Goal: Information Seeking & Learning: Learn about a topic

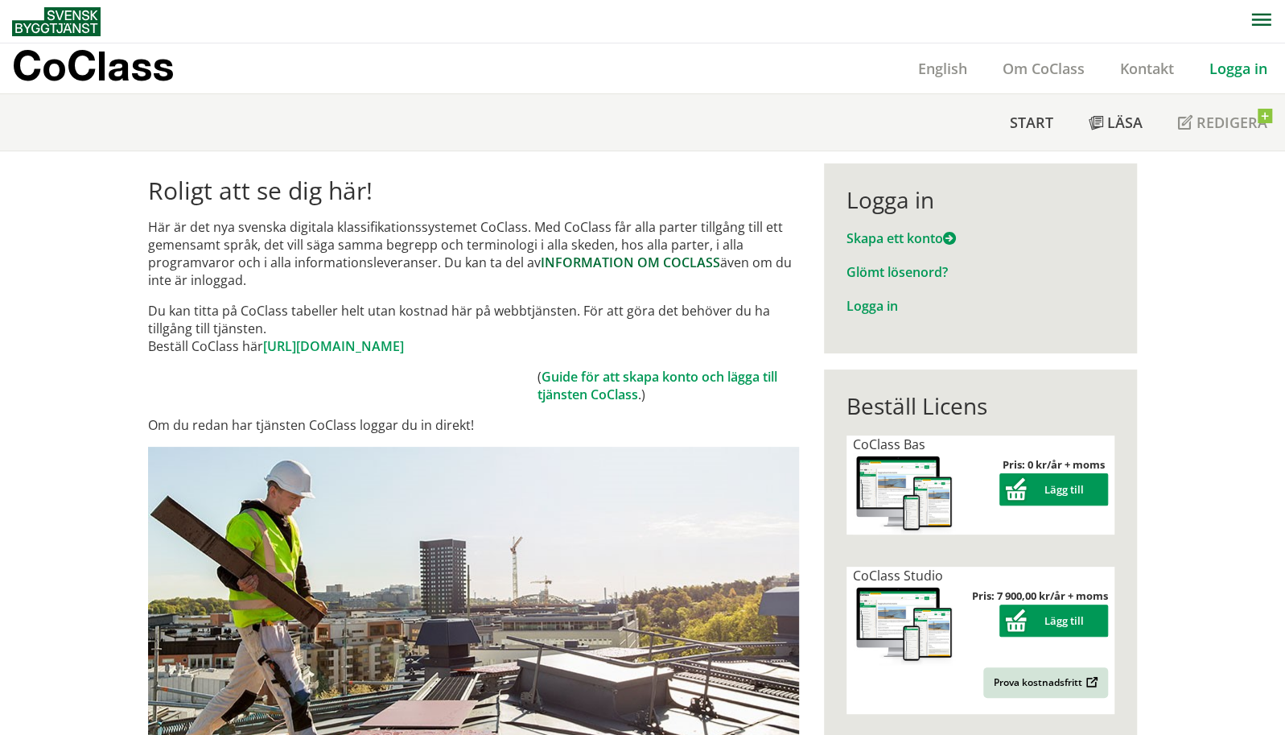
click at [621, 261] on link "INFORMATION OM COCLASS" at bounding box center [630, 262] width 179 height 18
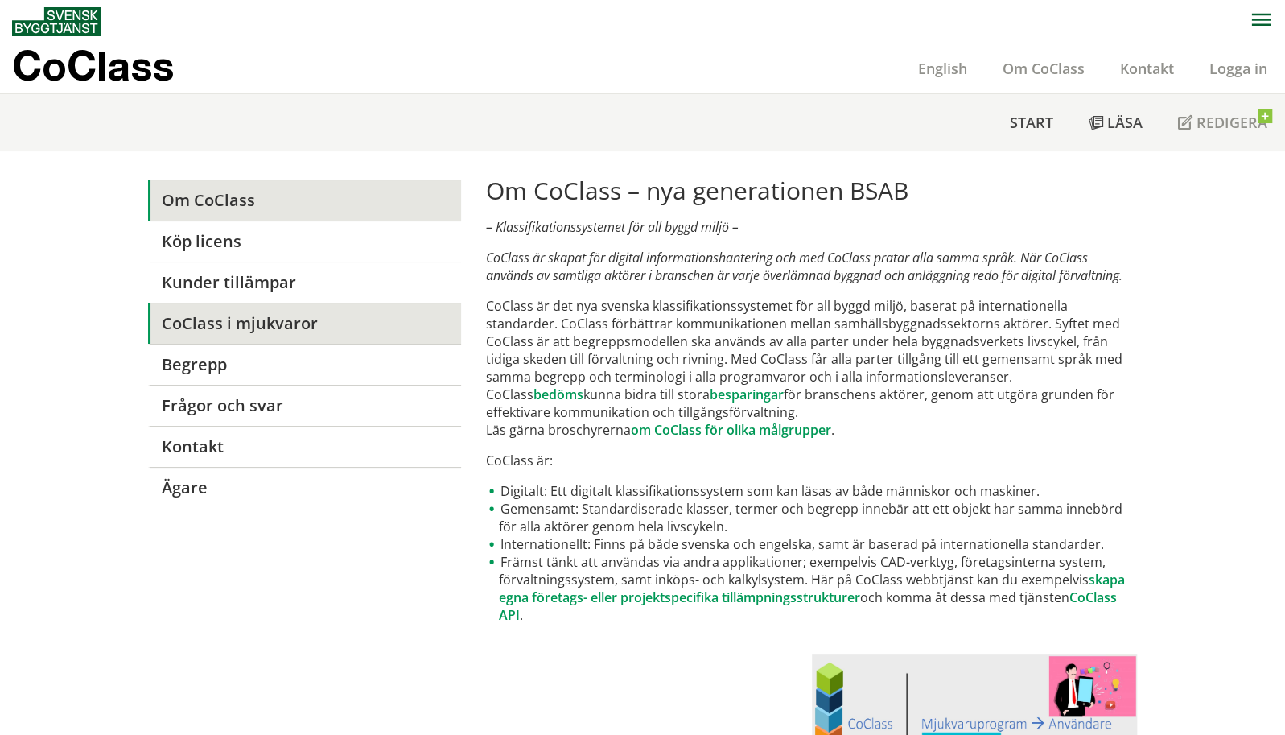
click at [331, 319] on link "CoClass i mjukvaror" at bounding box center [304, 323] width 313 height 41
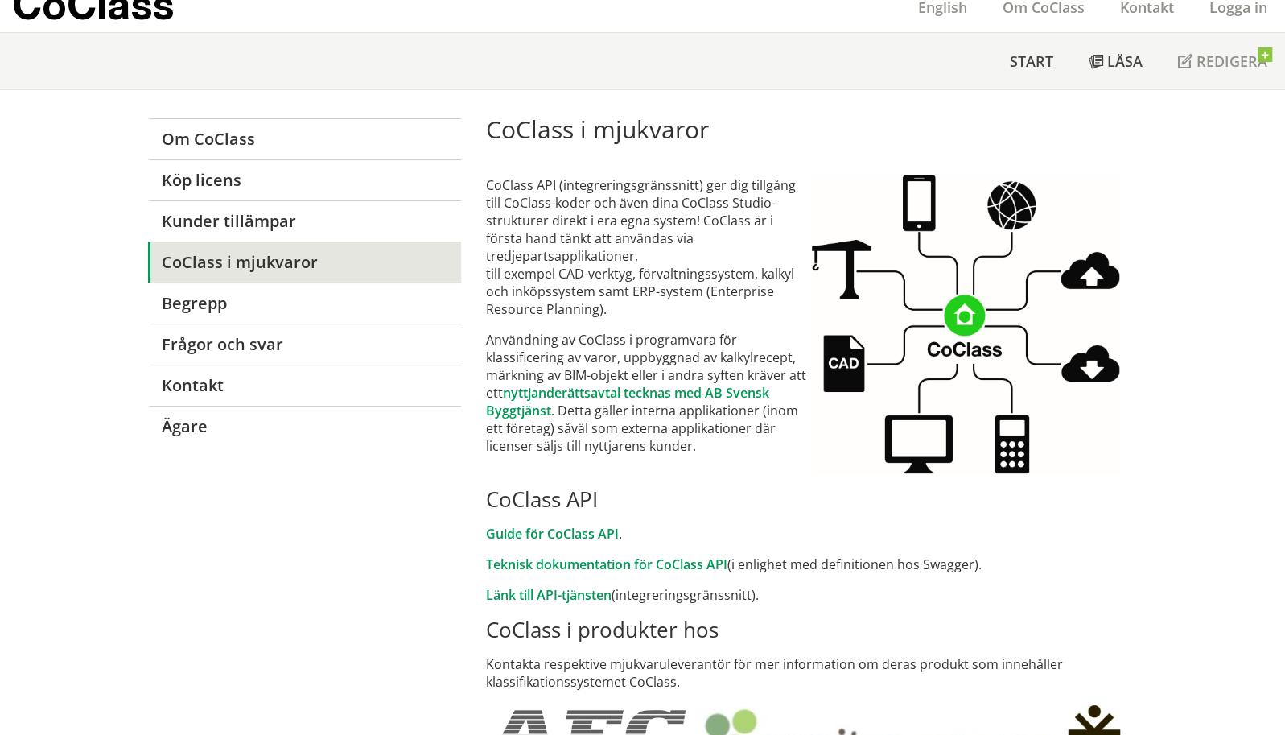
scroll to position [60, 0]
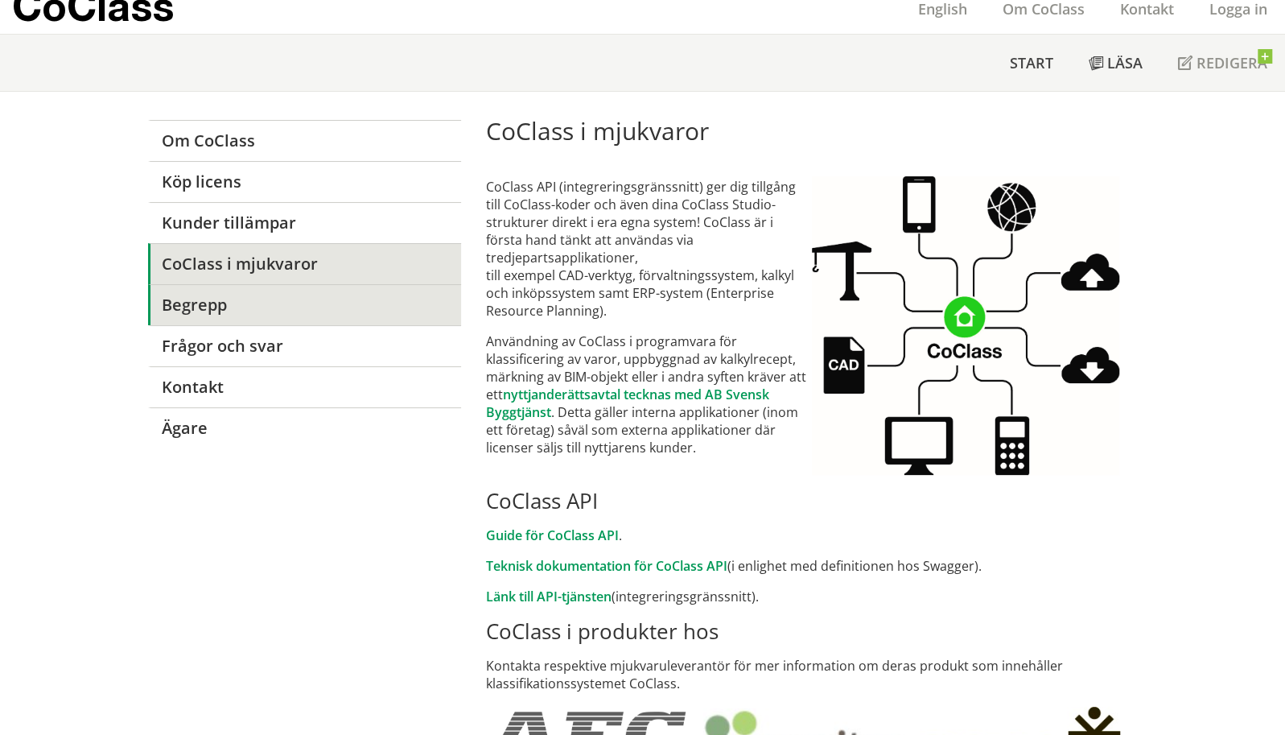
click at [192, 299] on link "Begrepp" at bounding box center [304, 304] width 313 height 41
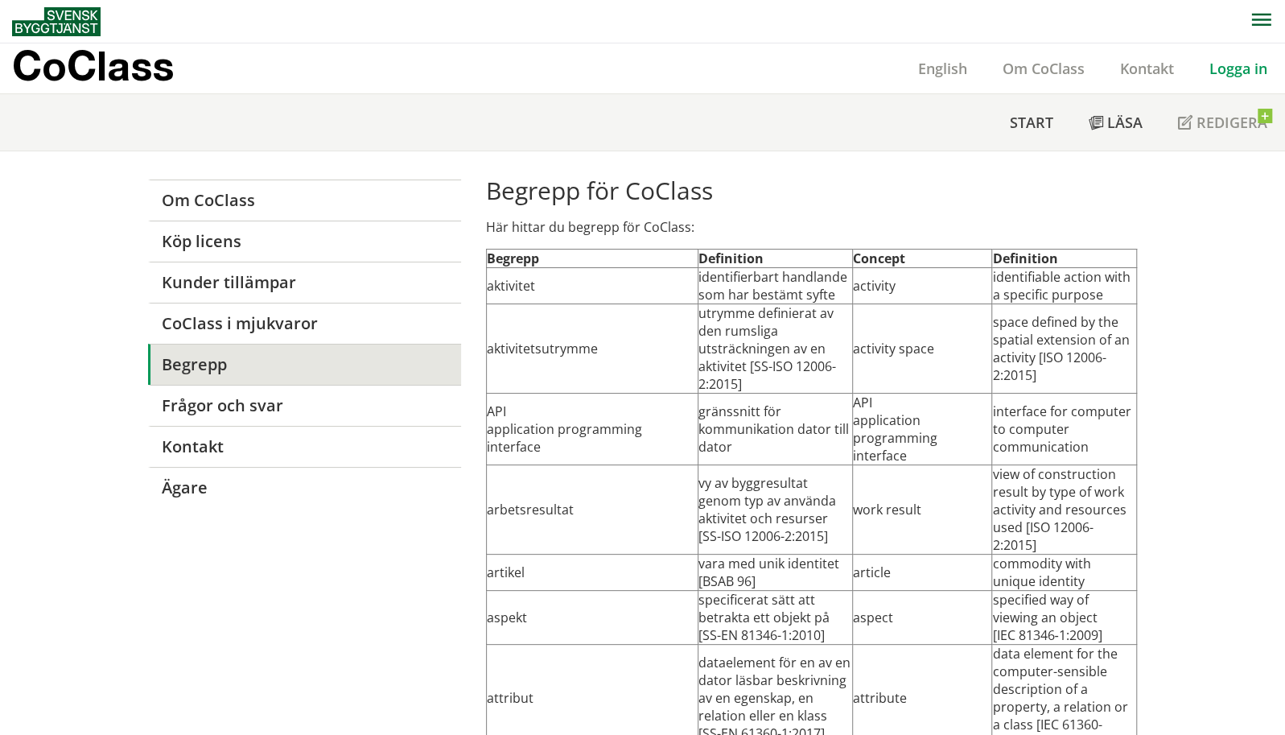
click at [1232, 67] on link "Logga in" at bounding box center [1238, 68] width 93 height 19
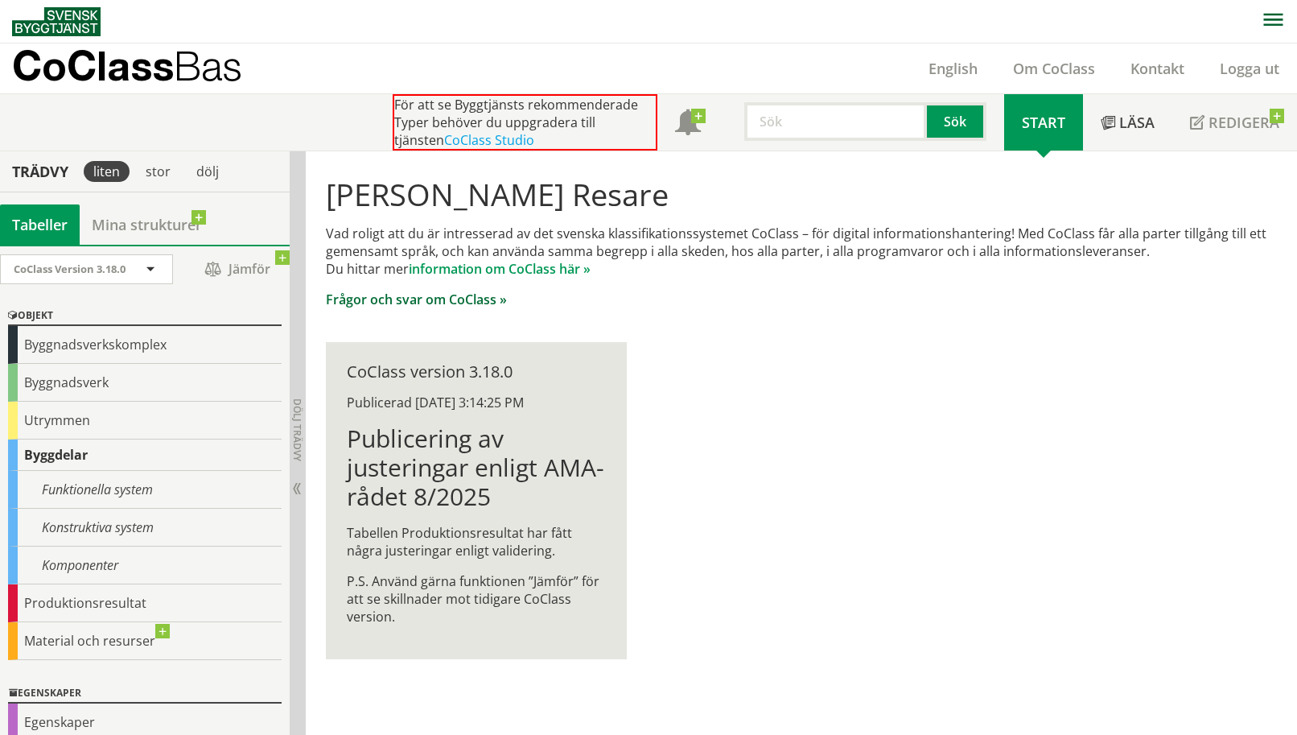
click at [469, 301] on link "Frågor och svar om CoClass »" at bounding box center [416, 299] width 181 height 18
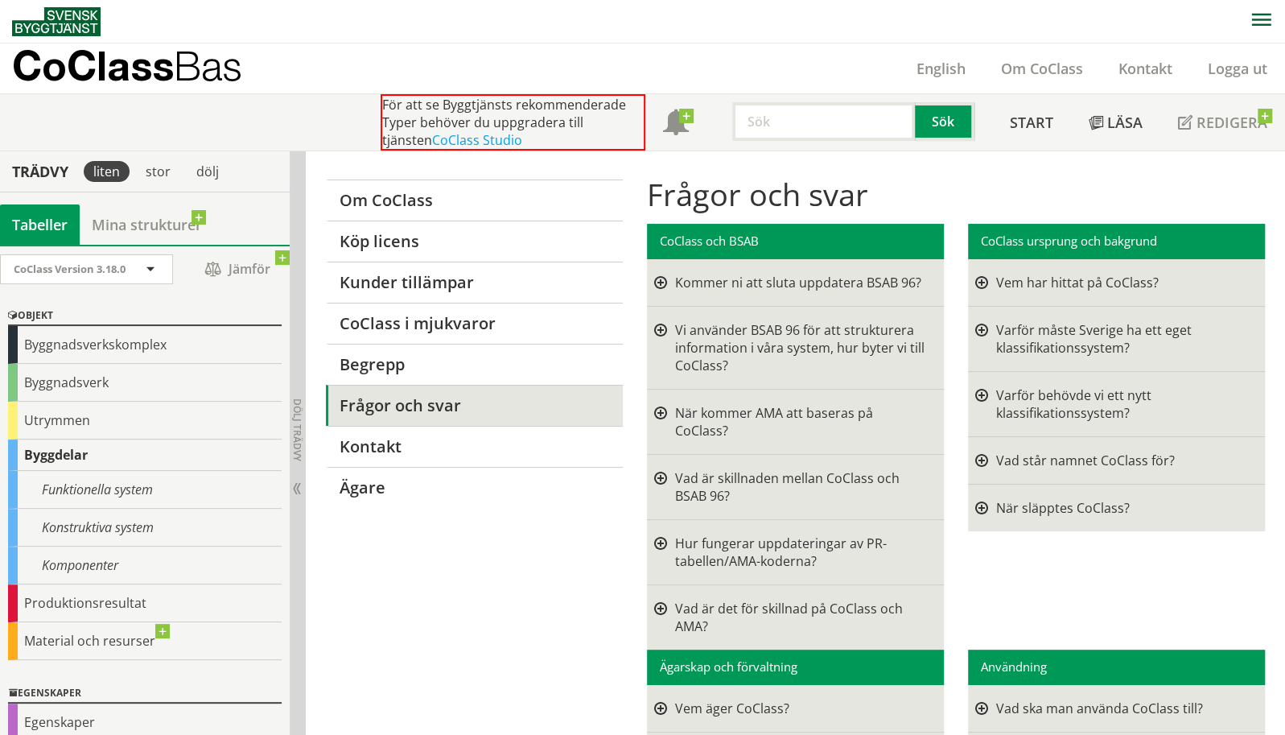
scroll to position [52, 0]
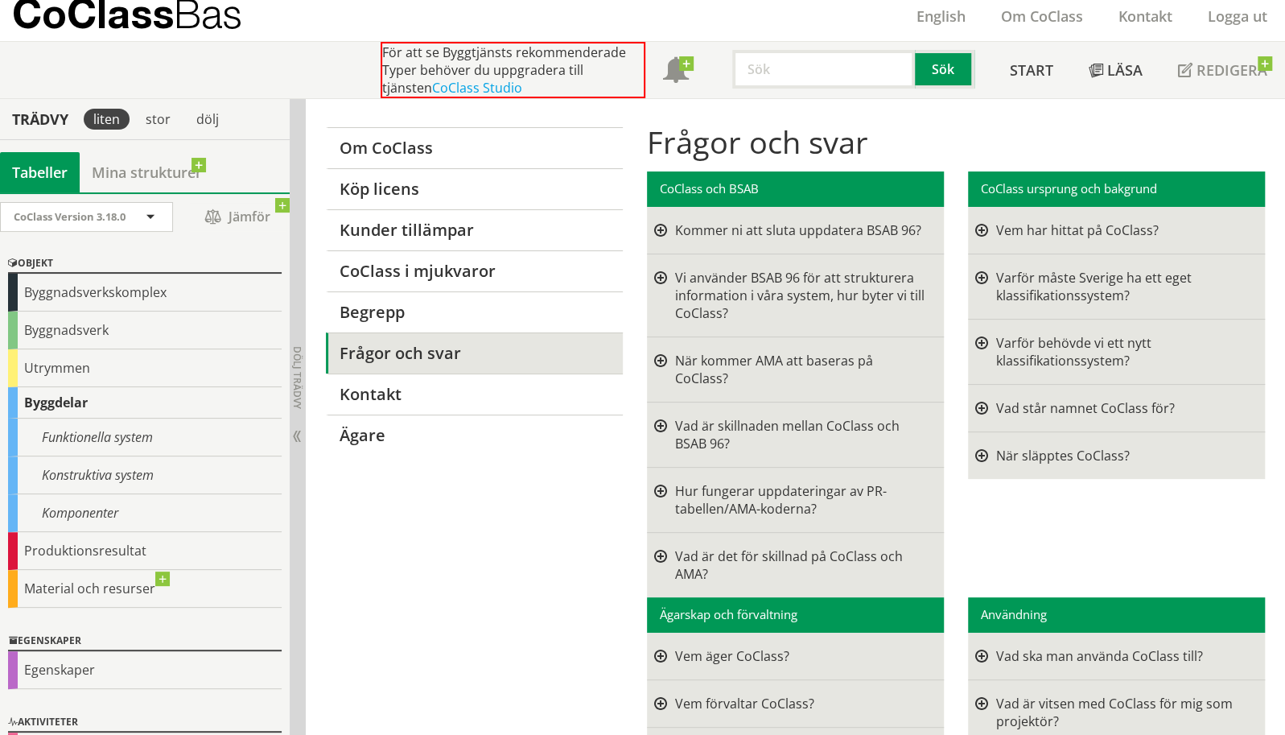
click at [657, 277] on div at bounding box center [660, 295] width 13 height 53
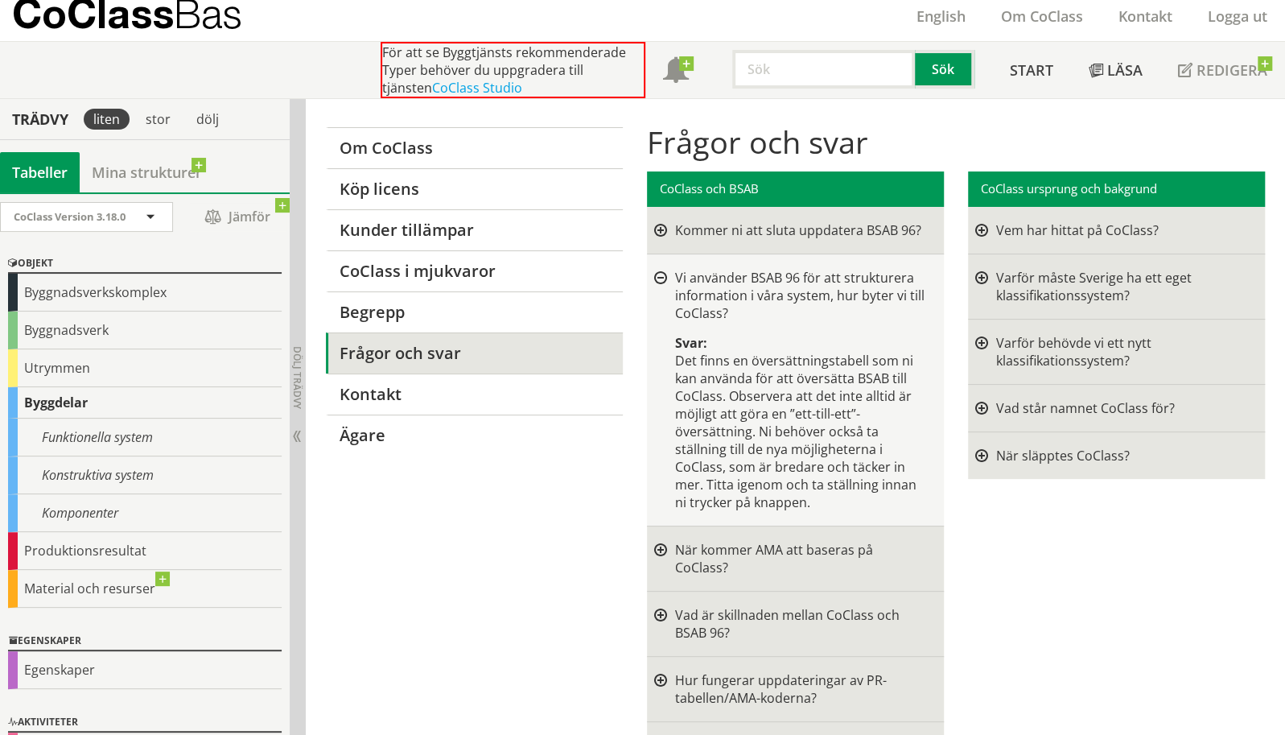
click at [657, 277] on div at bounding box center [660, 278] width 13 height 13
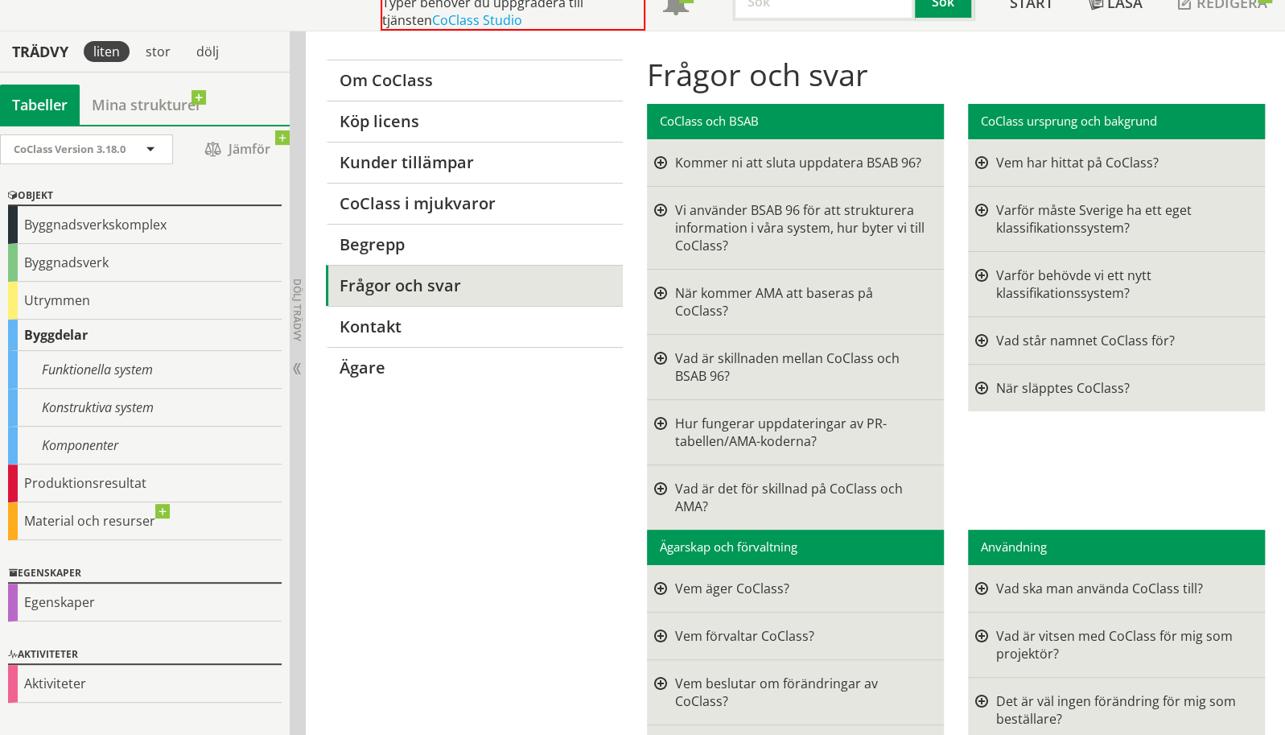
scroll to position [142, 0]
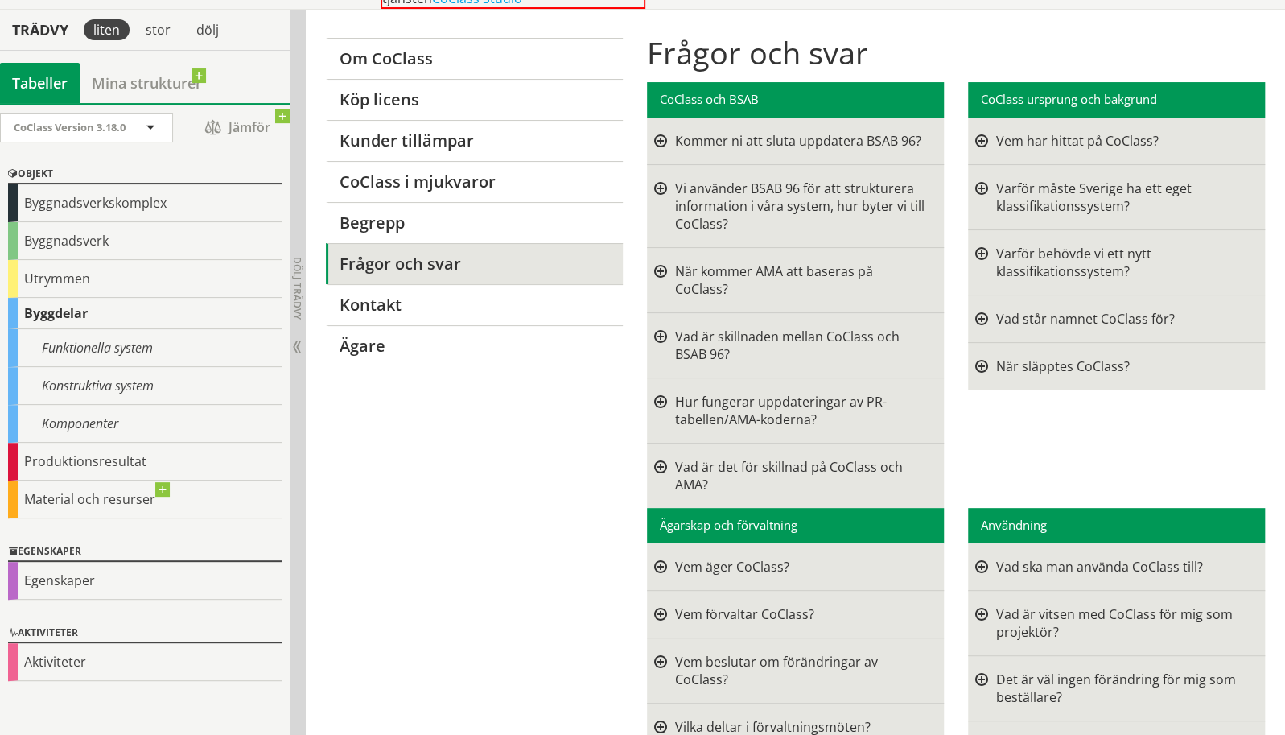
click at [658, 327] on div at bounding box center [660, 344] width 13 height 35
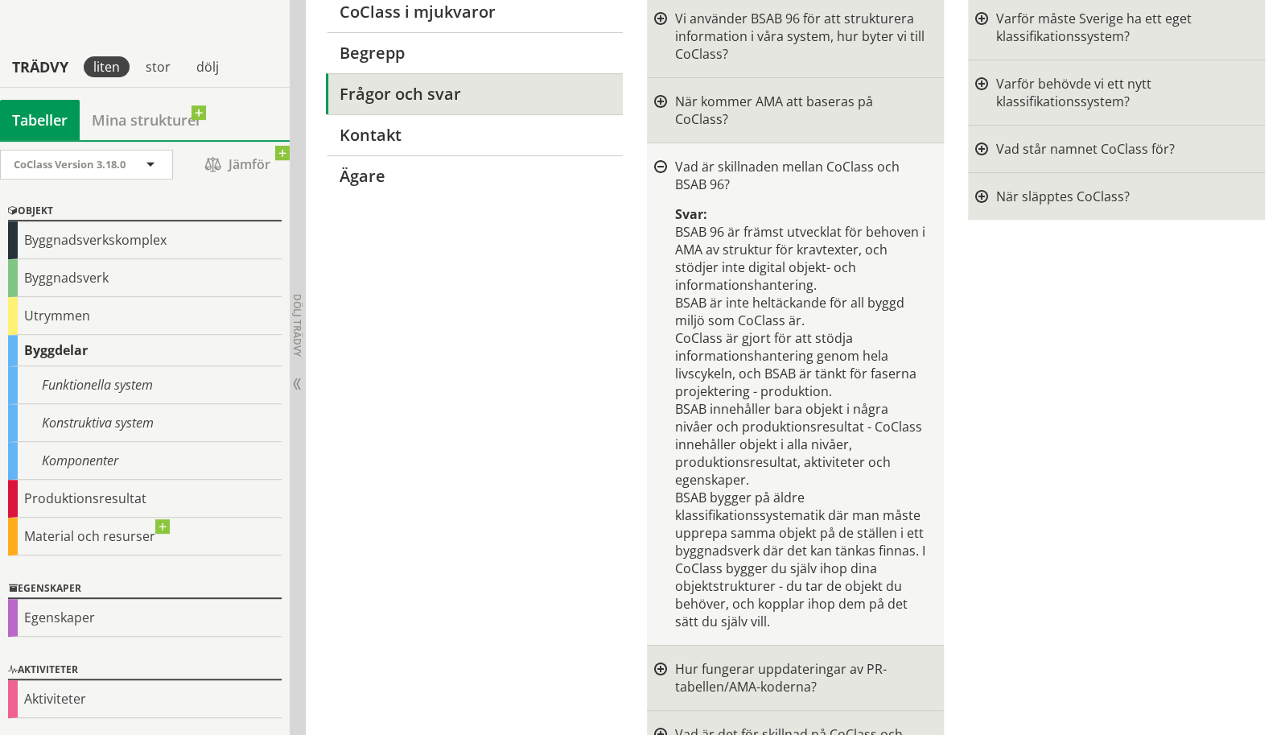
scroll to position [309, 0]
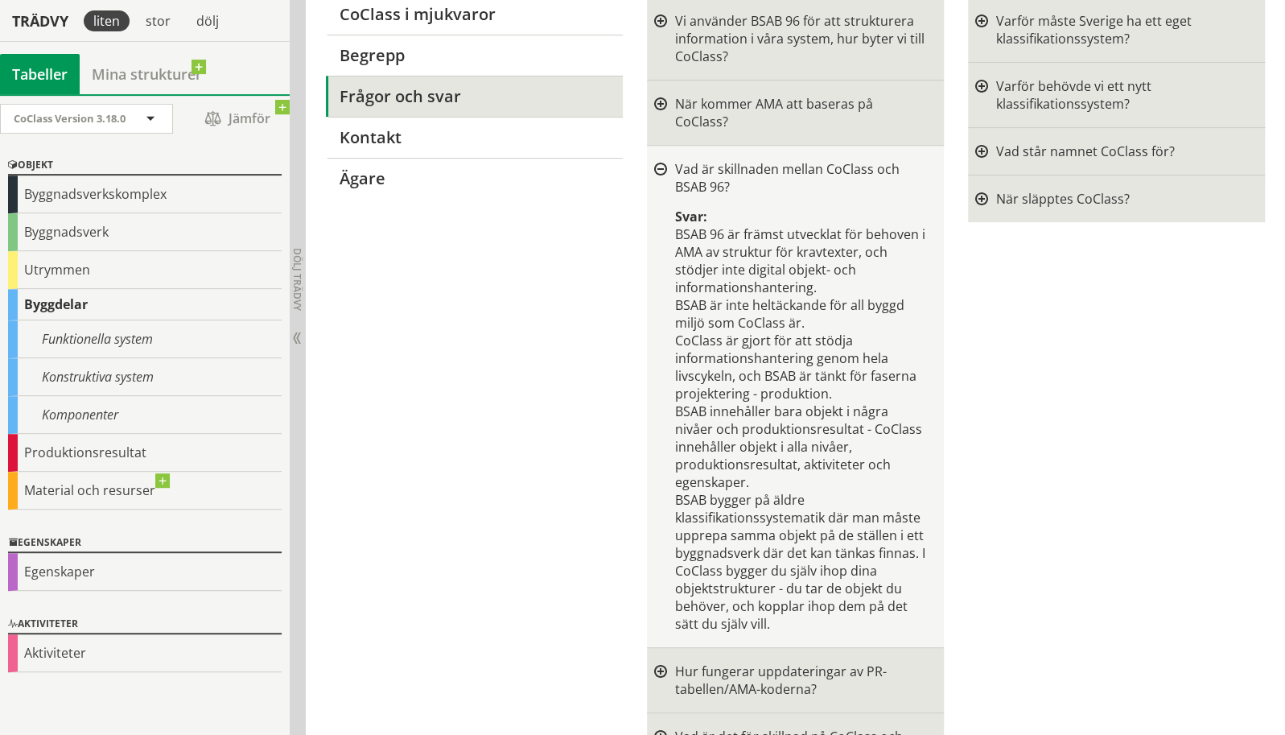
click at [659, 163] on div at bounding box center [660, 169] width 13 height 13
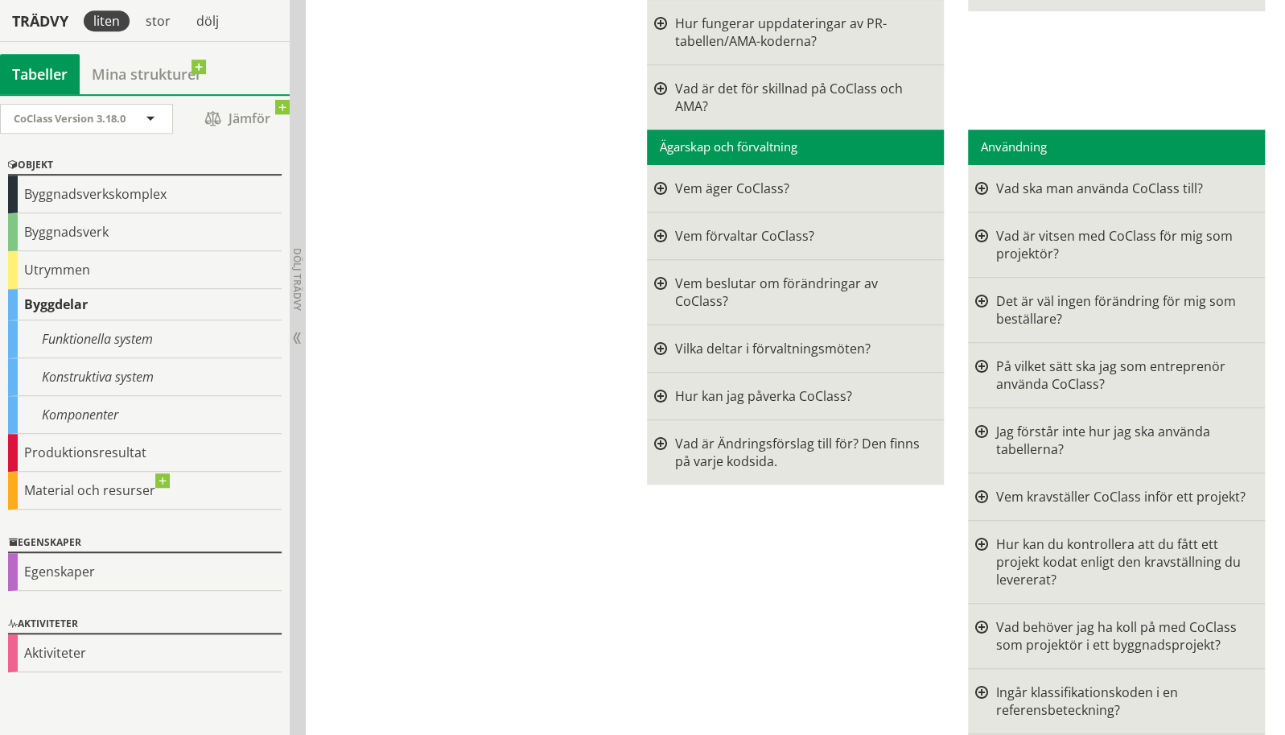
scroll to position [521, 0]
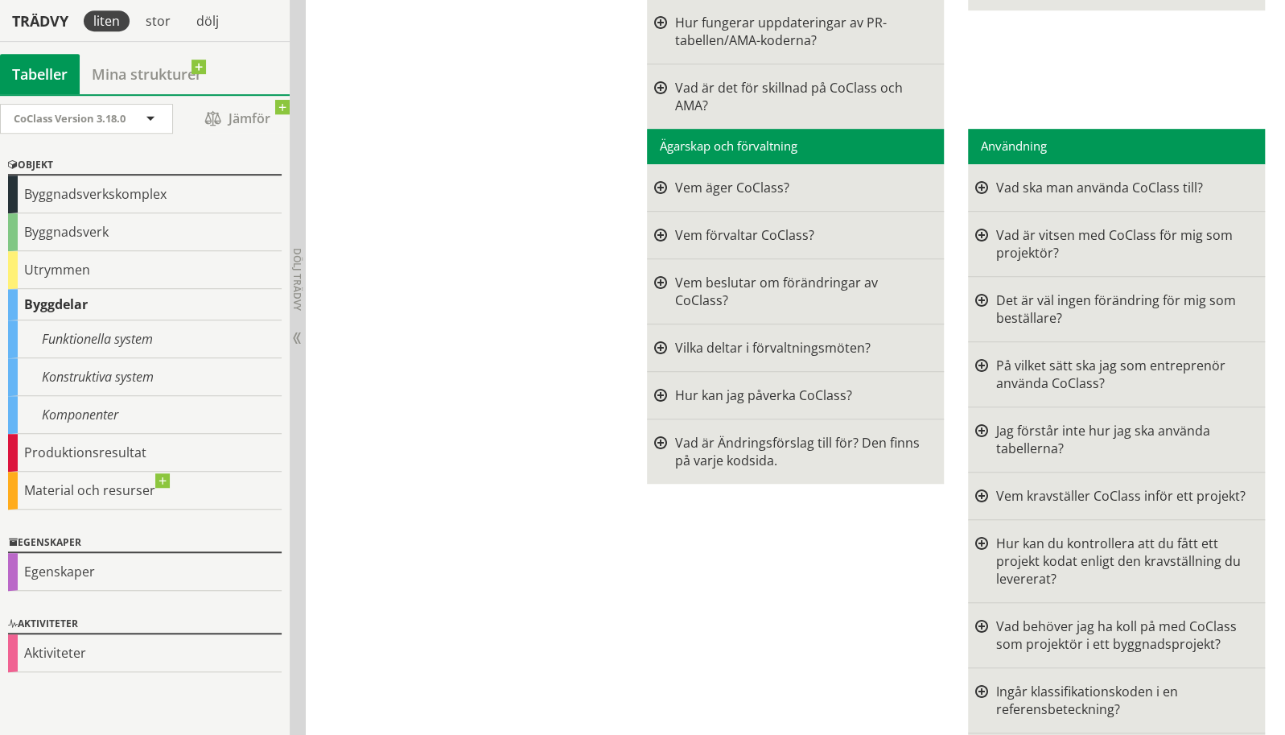
click at [983, 226] on div at bounding box center [981, 243] width 13 height 35
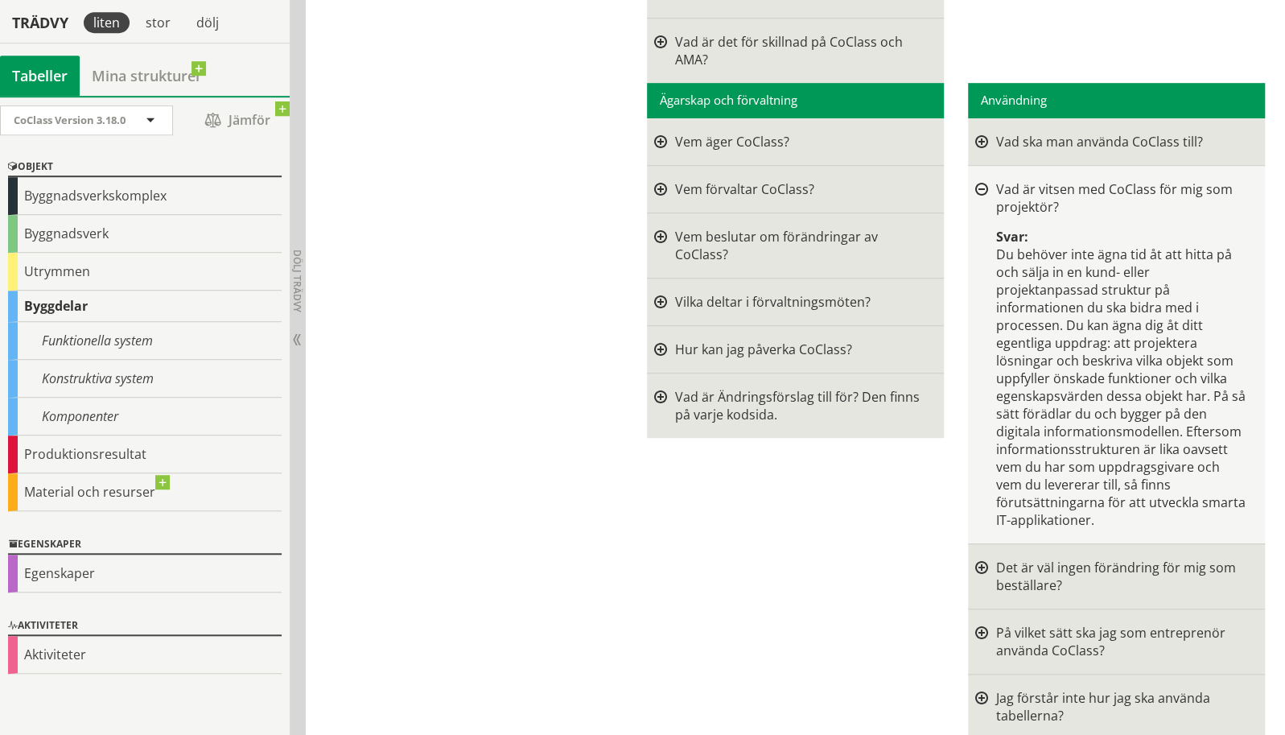
scroll to position [568, 0]
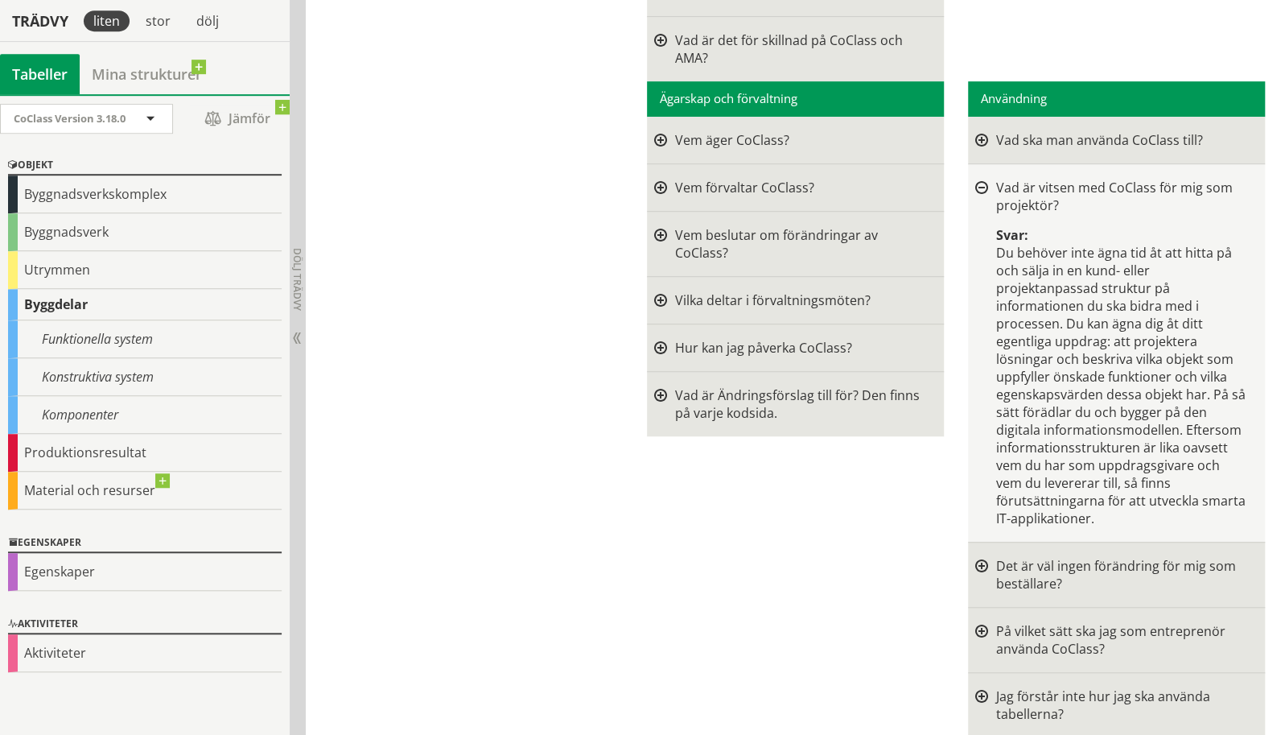
click at [984, 182] on div at bounding box center [981, 188] width 13 height 13
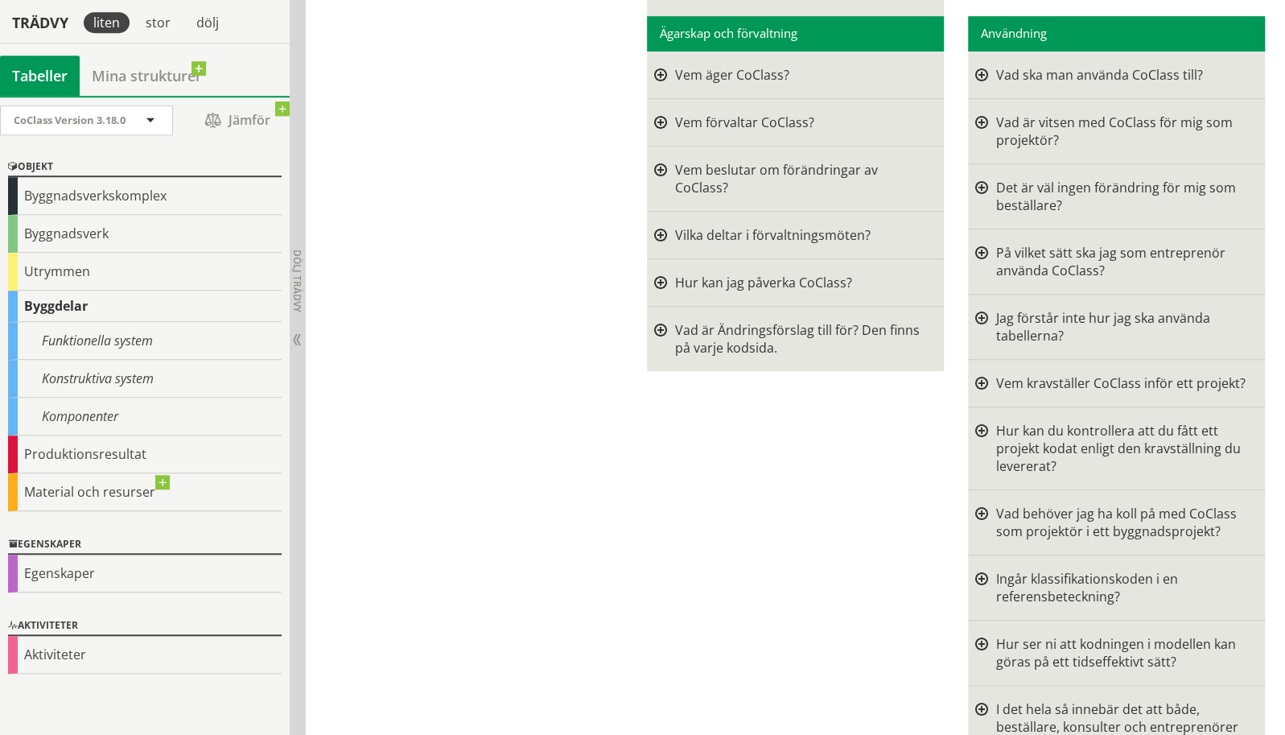
scroll to position [635, 0]
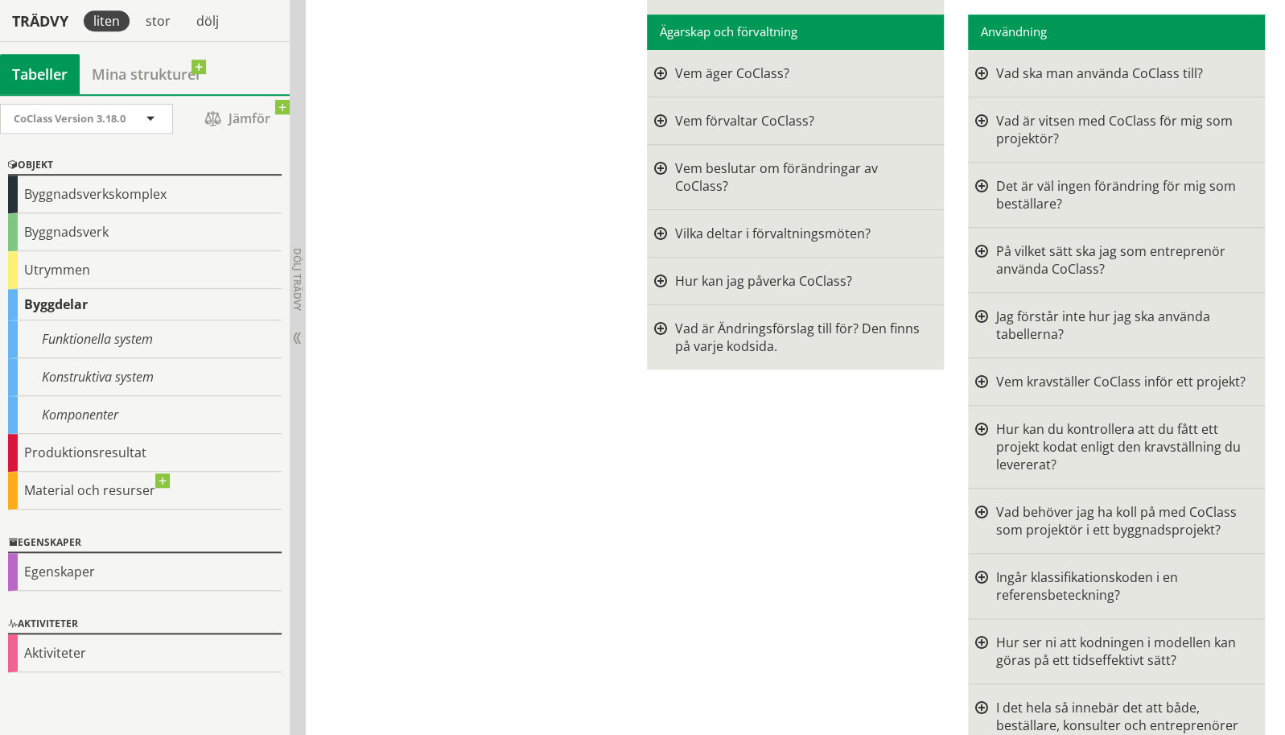
click at [984, 177] on div at bounding box center [981, 194] width 13 height 35
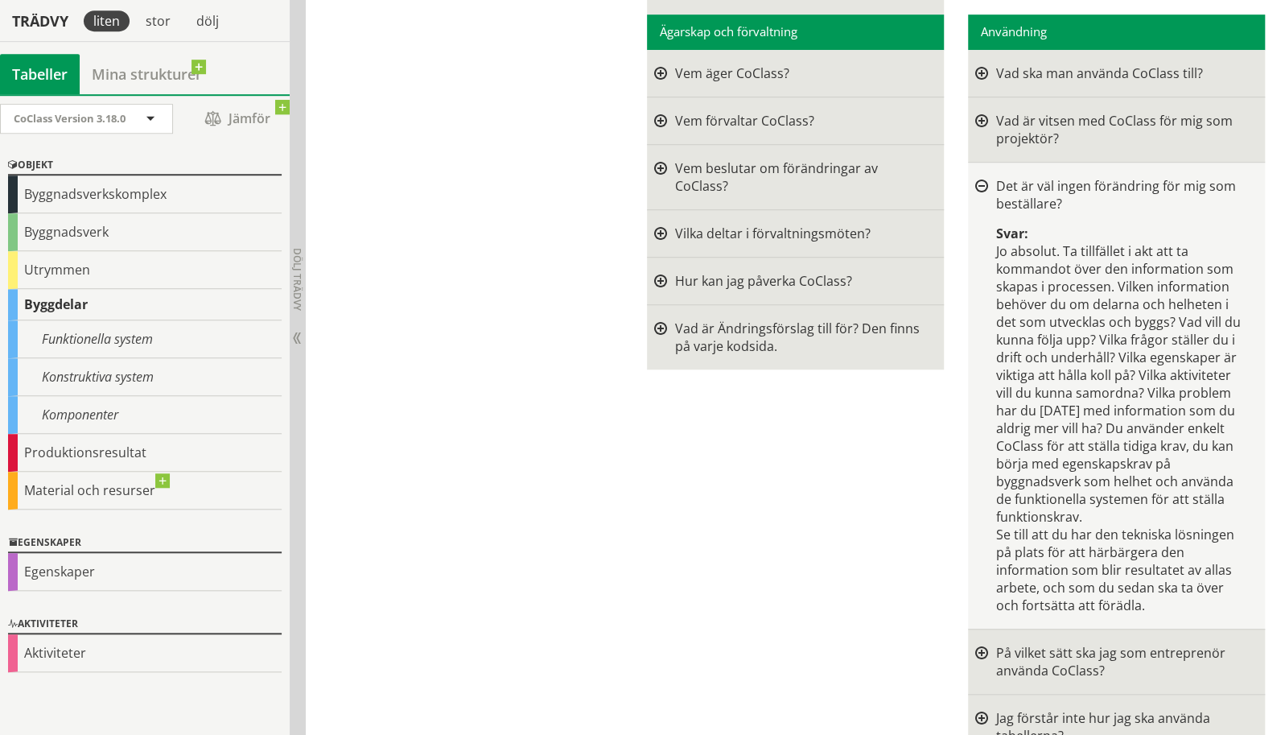
click at [984, 180] on div at bounding box center [981, 186] width 13 height 13
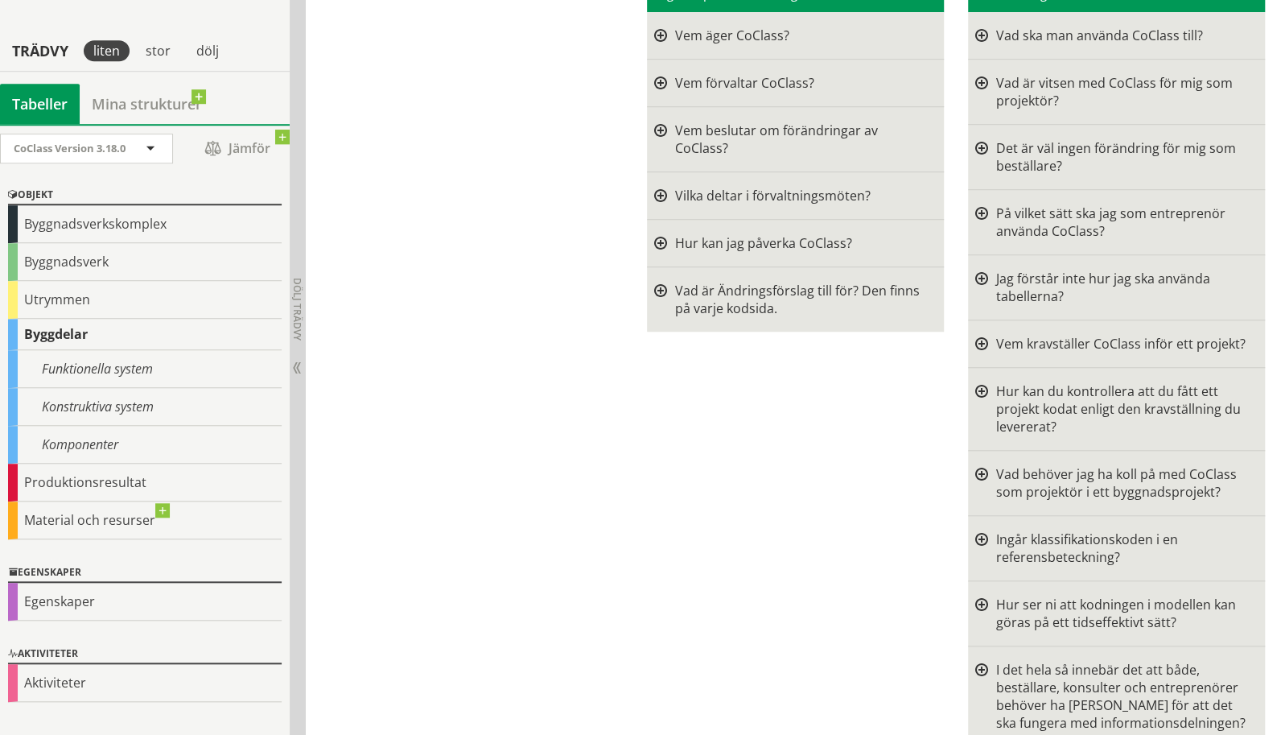
scroll to position [703, 0]
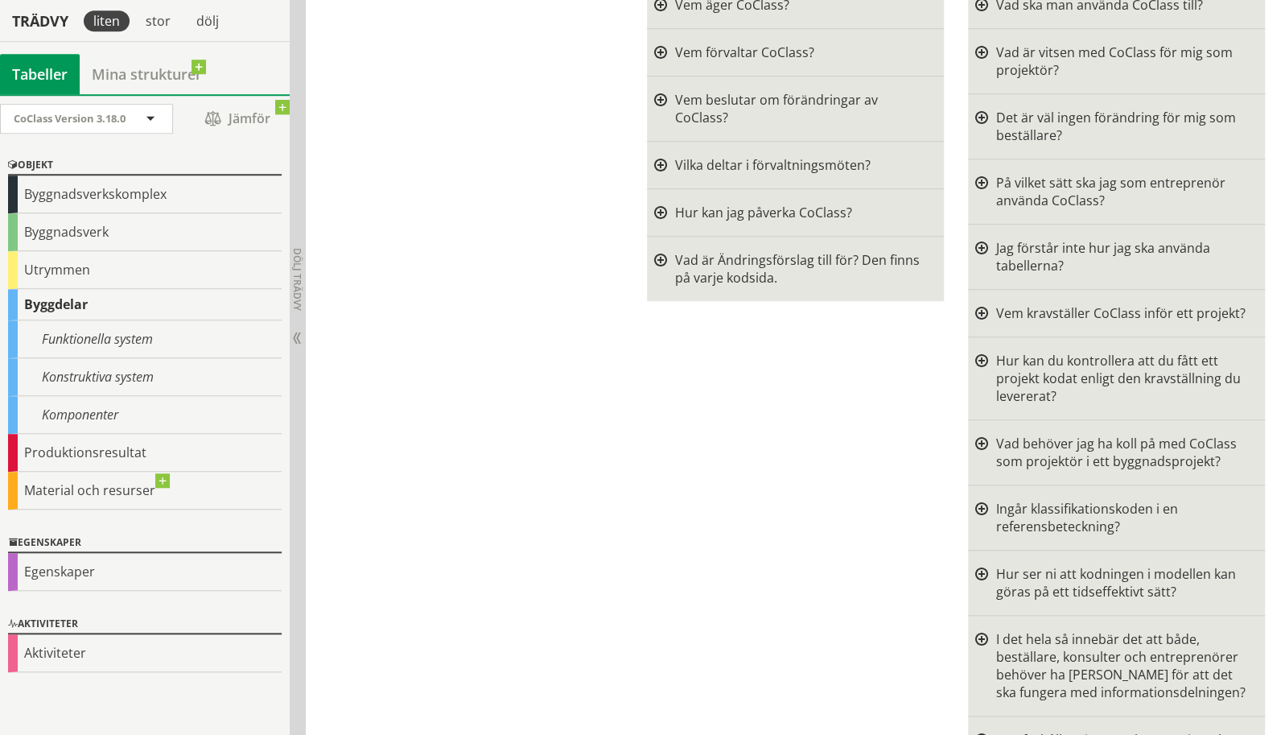
click at [984, 174] on div at bounding box center [981, 191] width 13 height 35
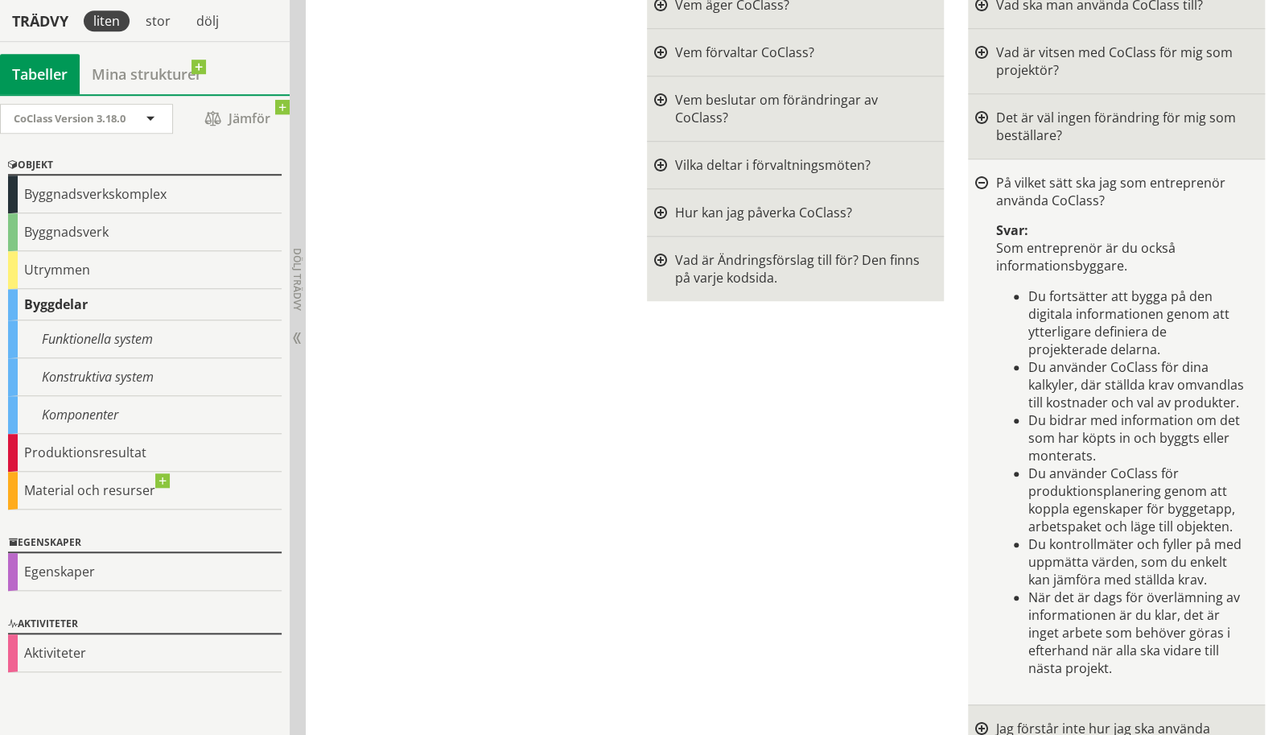
click at [984, 177] on div at bounding box center [981, 183] width 13 height 13
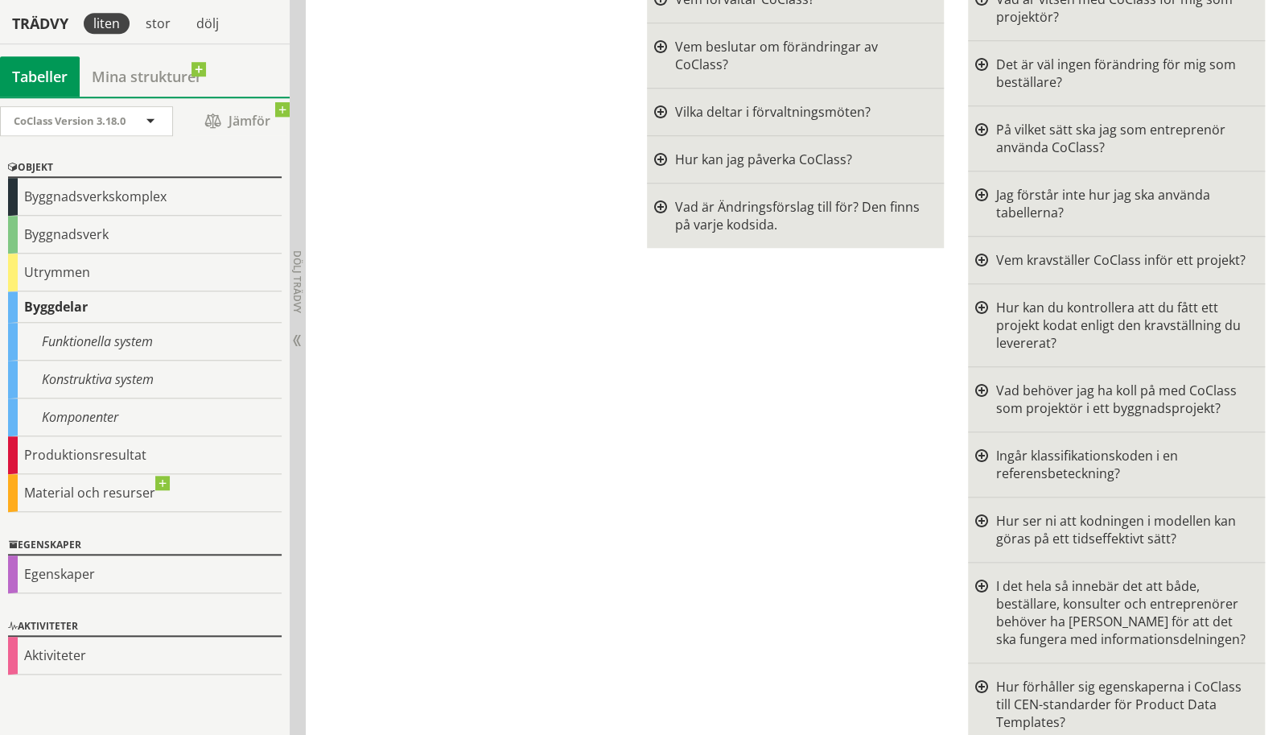
scroll to position [759, 0]
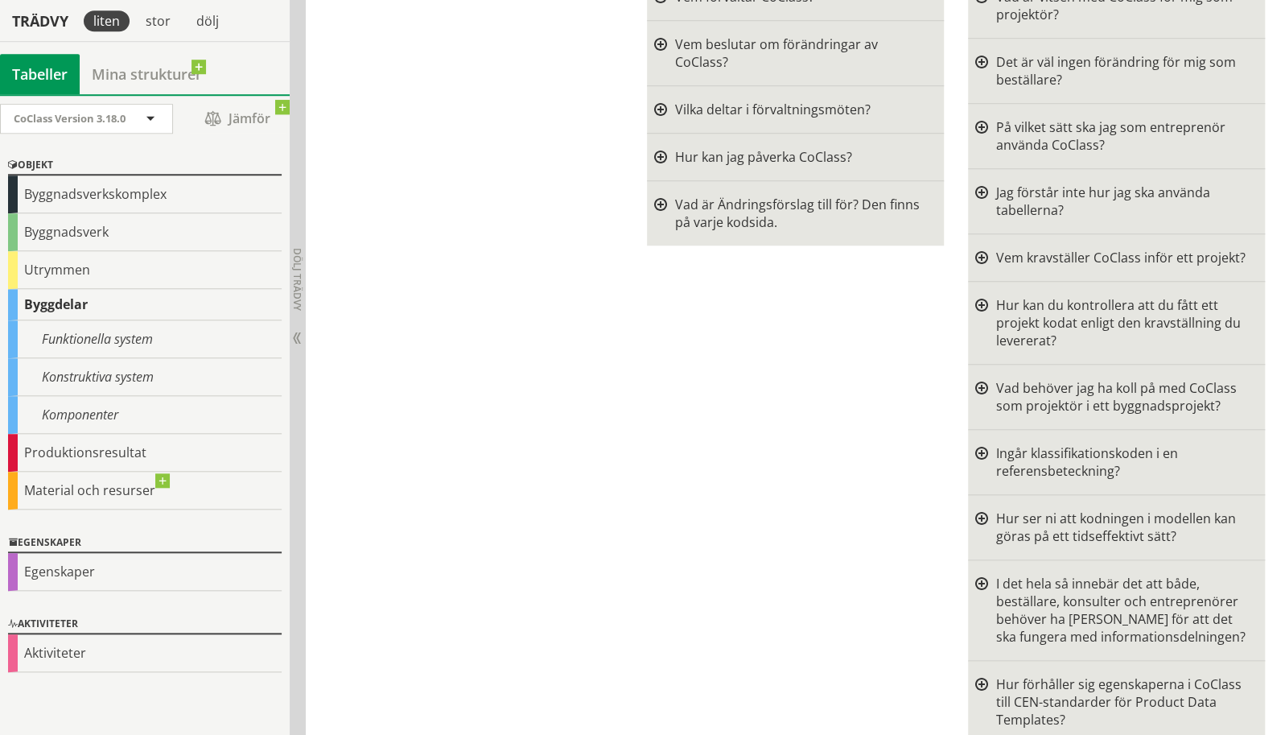
click at [983, 183] on div at bounding box center [981, 200] width 13 height 35
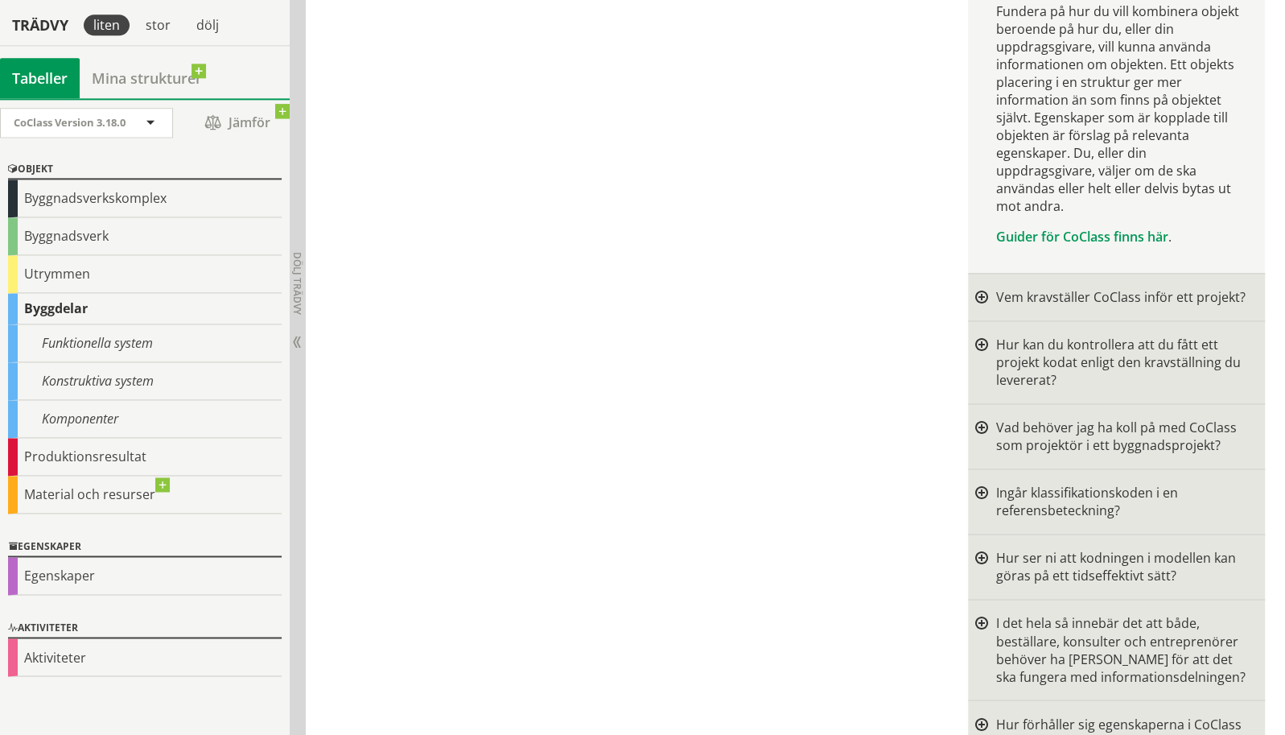
scroll to position [1287, 0]
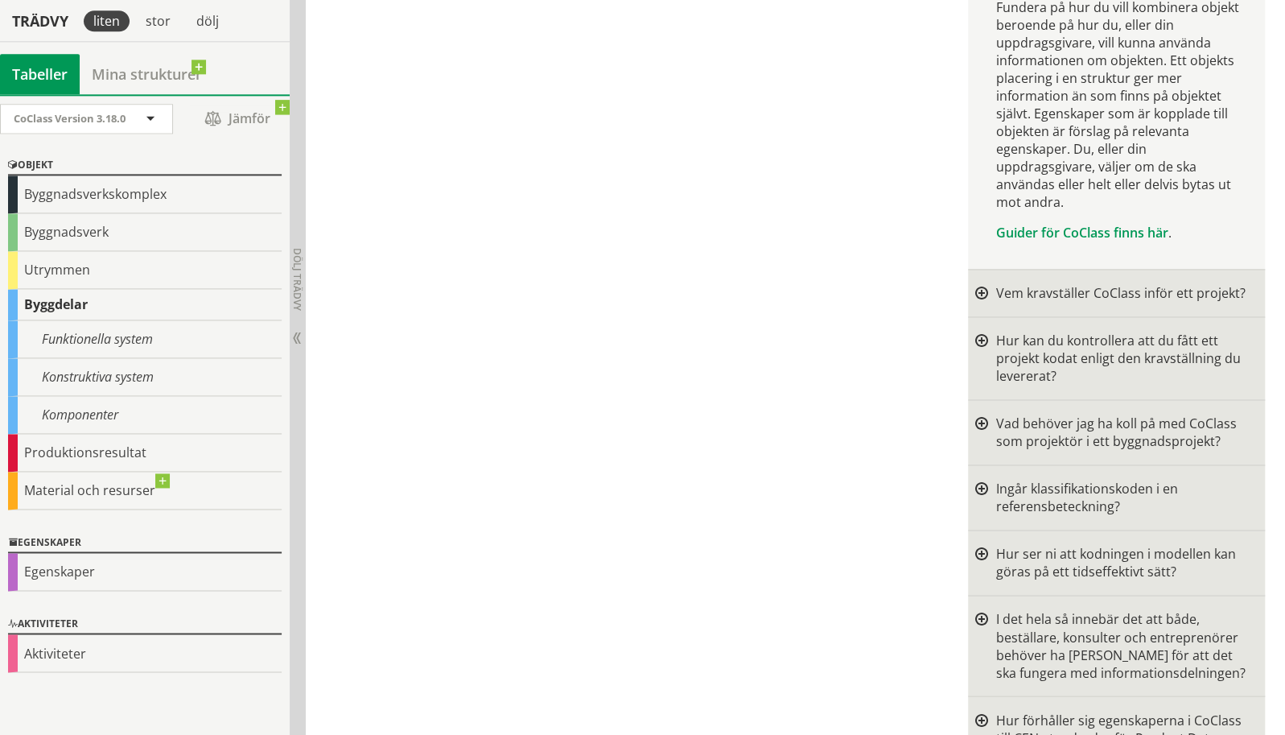
click at [981, 332] on div at bounding box center [981, 358] width 13 height 53
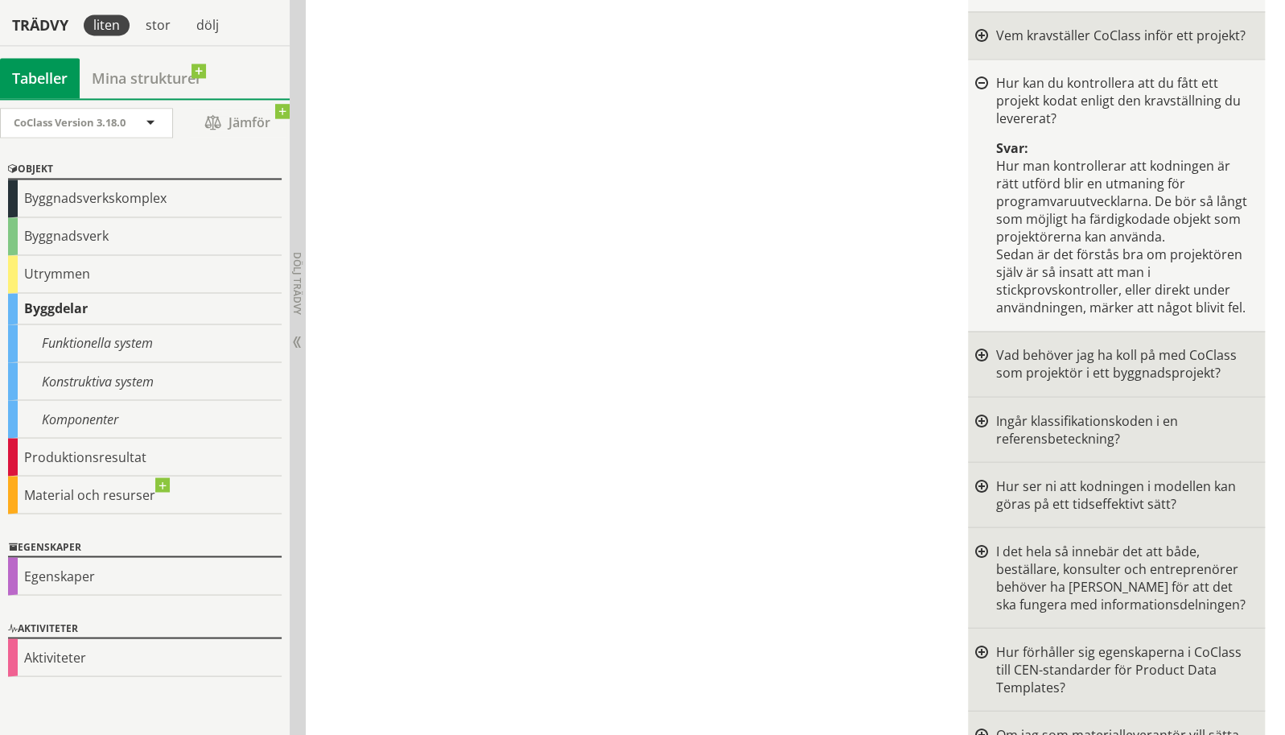
scroll to position [1553, 0]
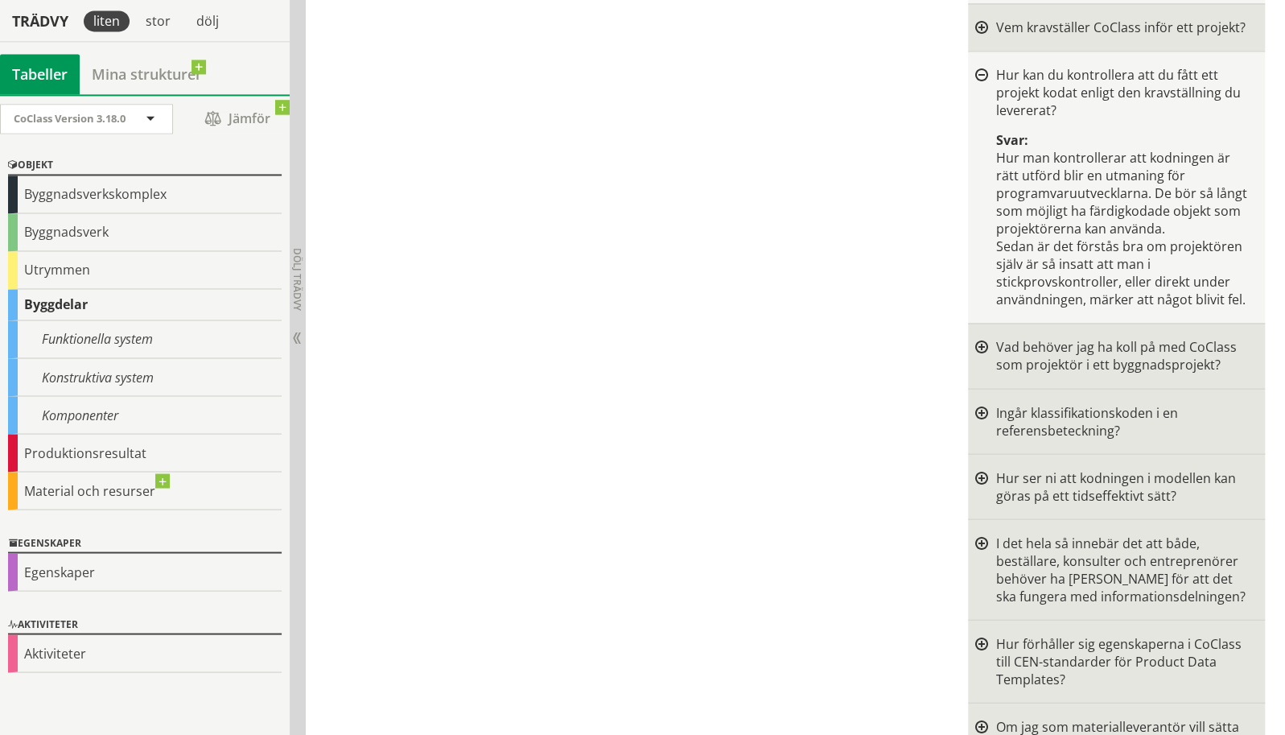
click at [982, 338] on div at bounding box center [981, 355] width 13 height 35
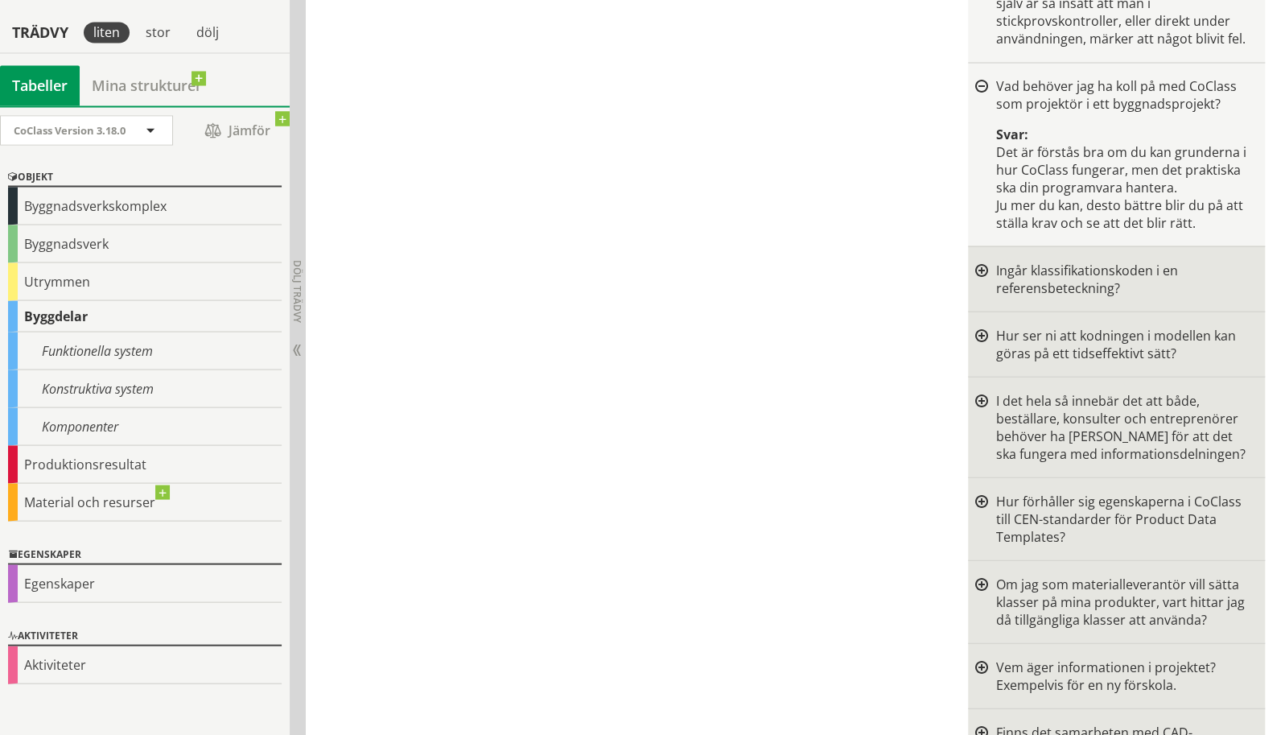
scroll to position [1828, 0]
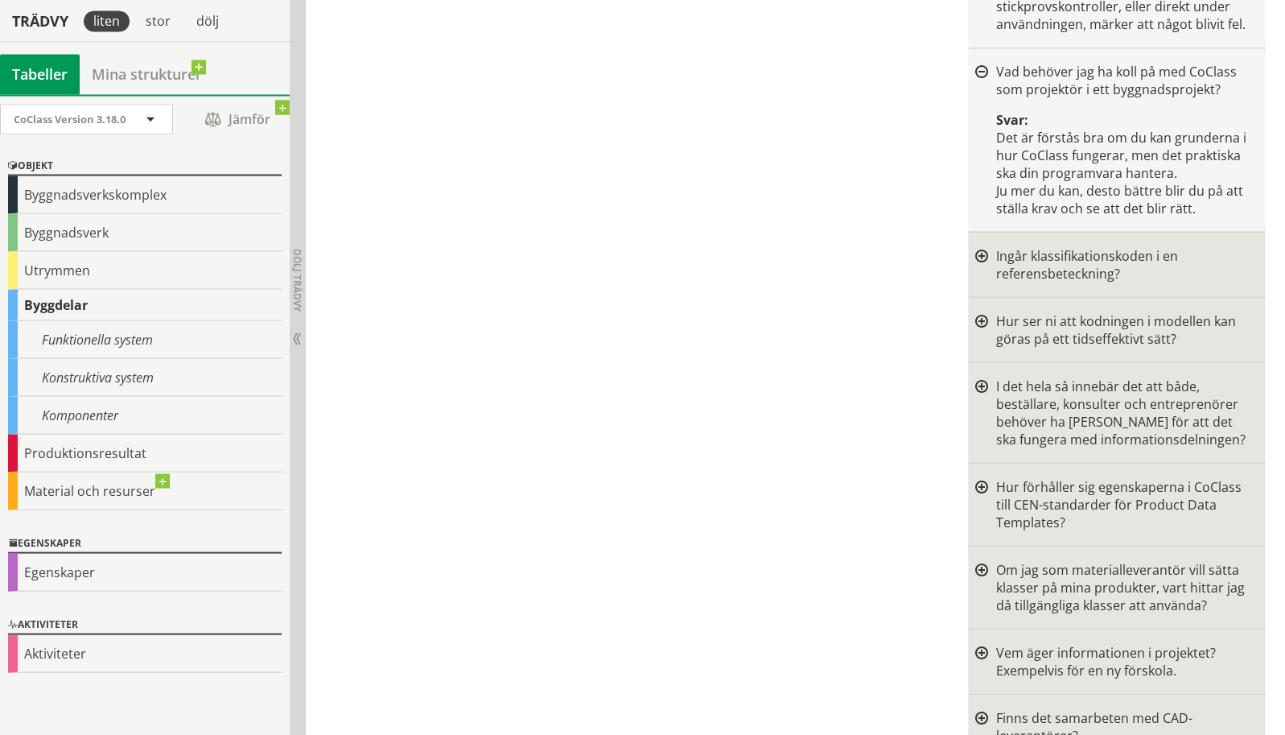
click at [982, 311] on div at bounding box center [981, 328] width 13 height 35
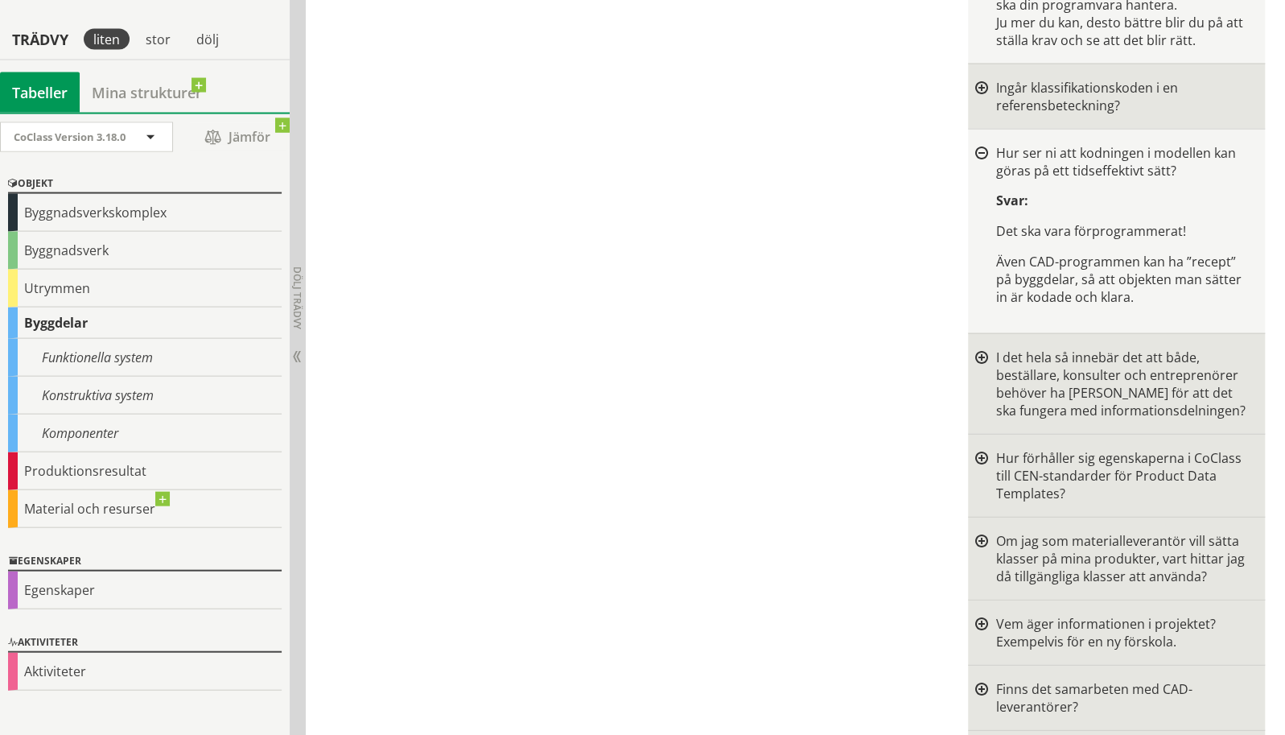
scroll to position [2016, 0]
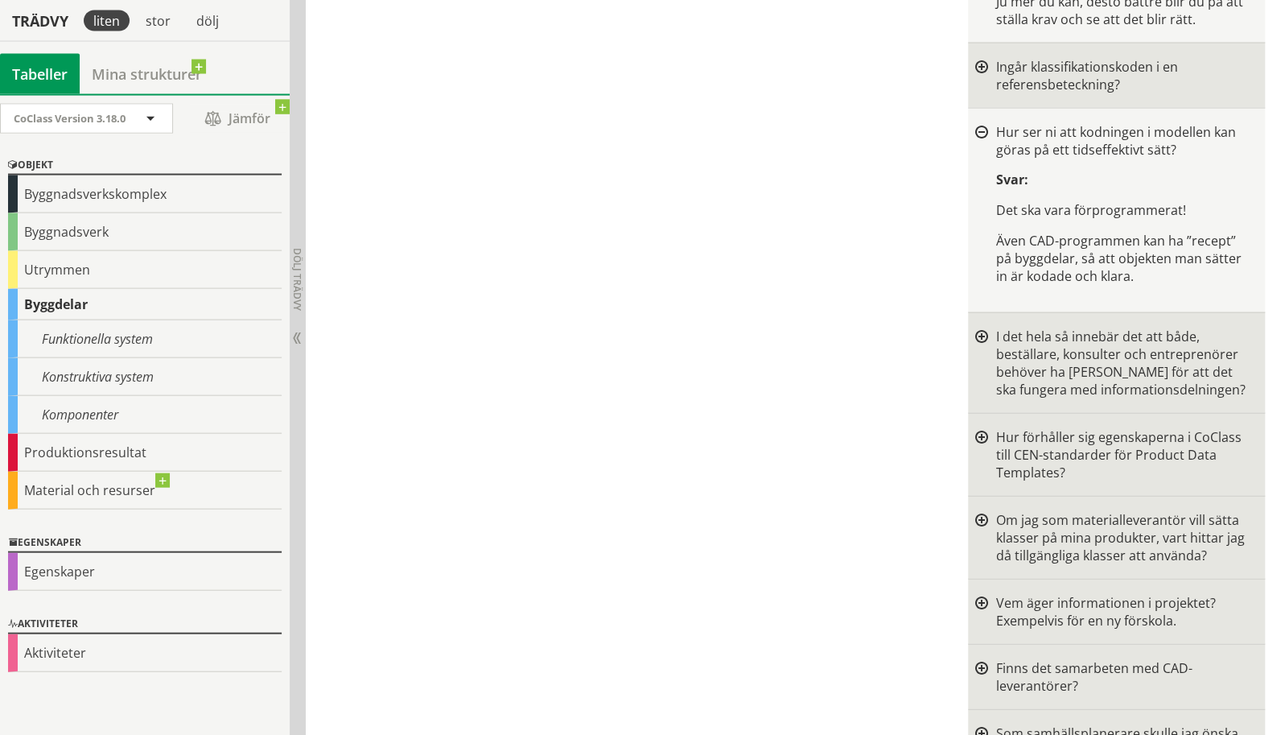
click at [982, 327] on div at bounding box center [981, 362] width 13 height 71
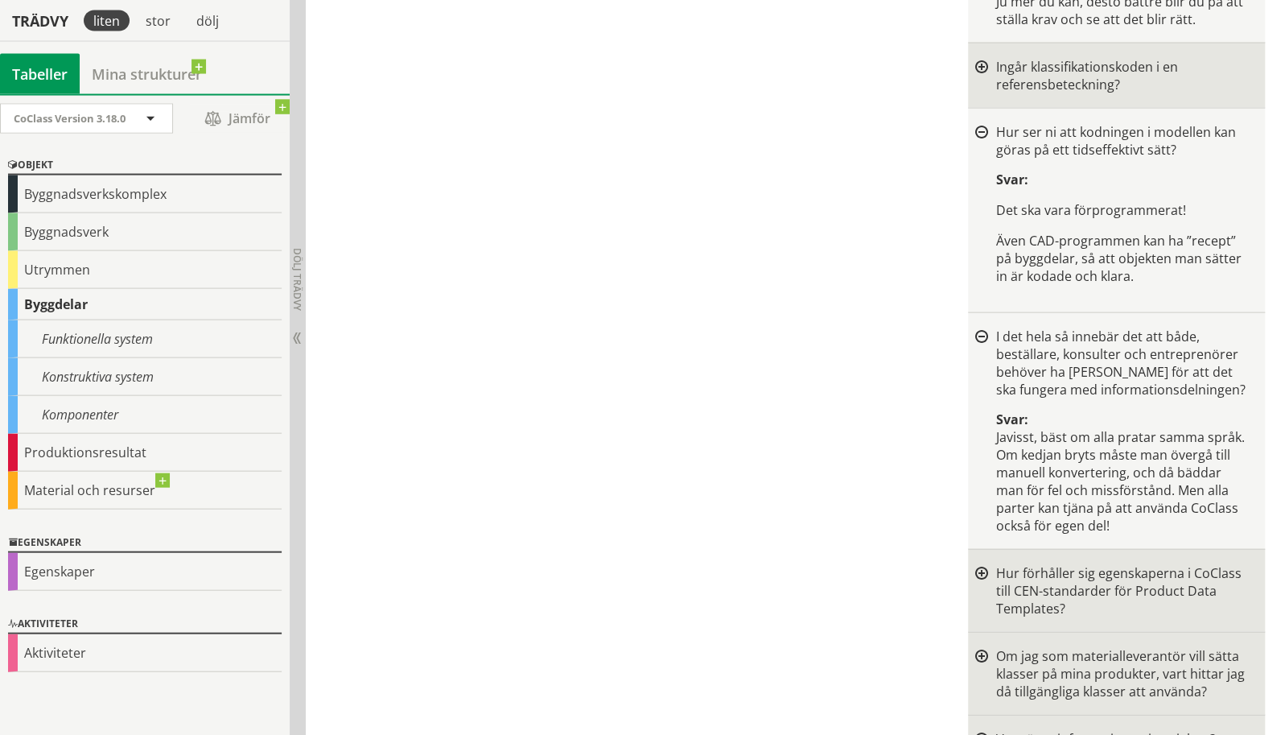
click at [982, 331] on div at bounding box center [981, 337] width 13 height 13
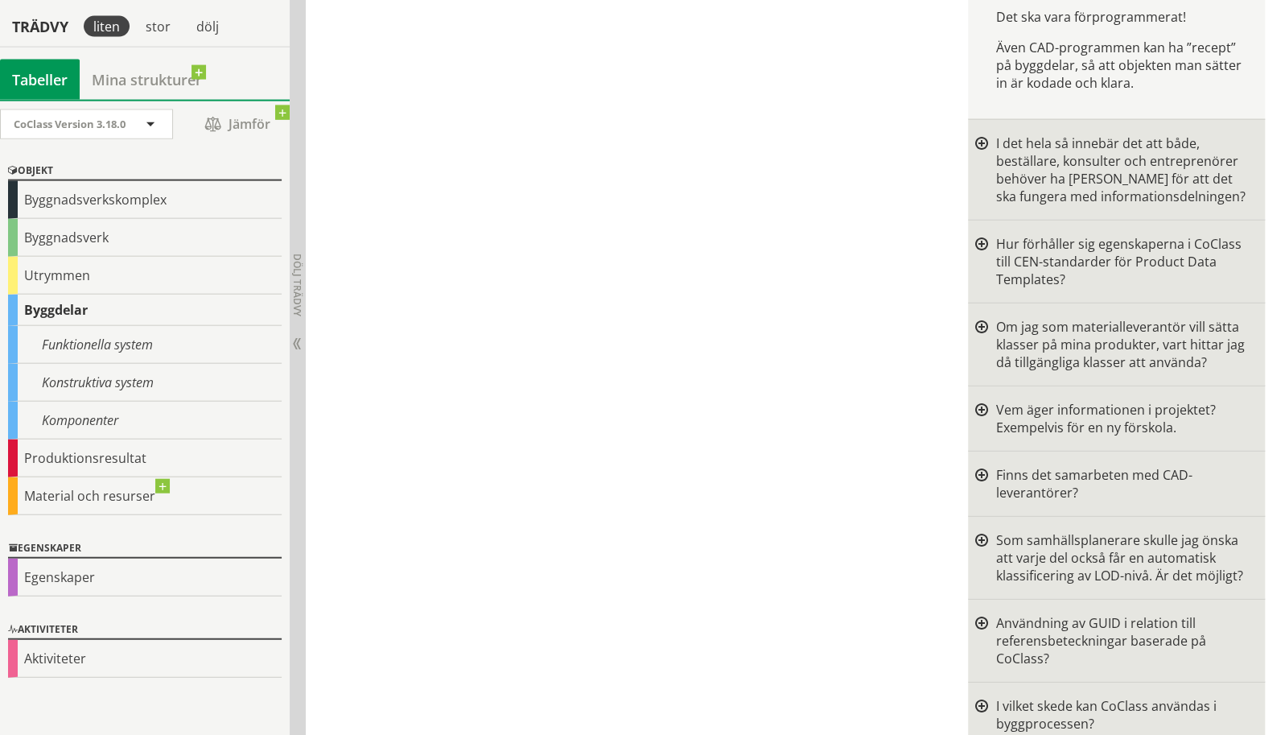
scroll to position [2216, 0]
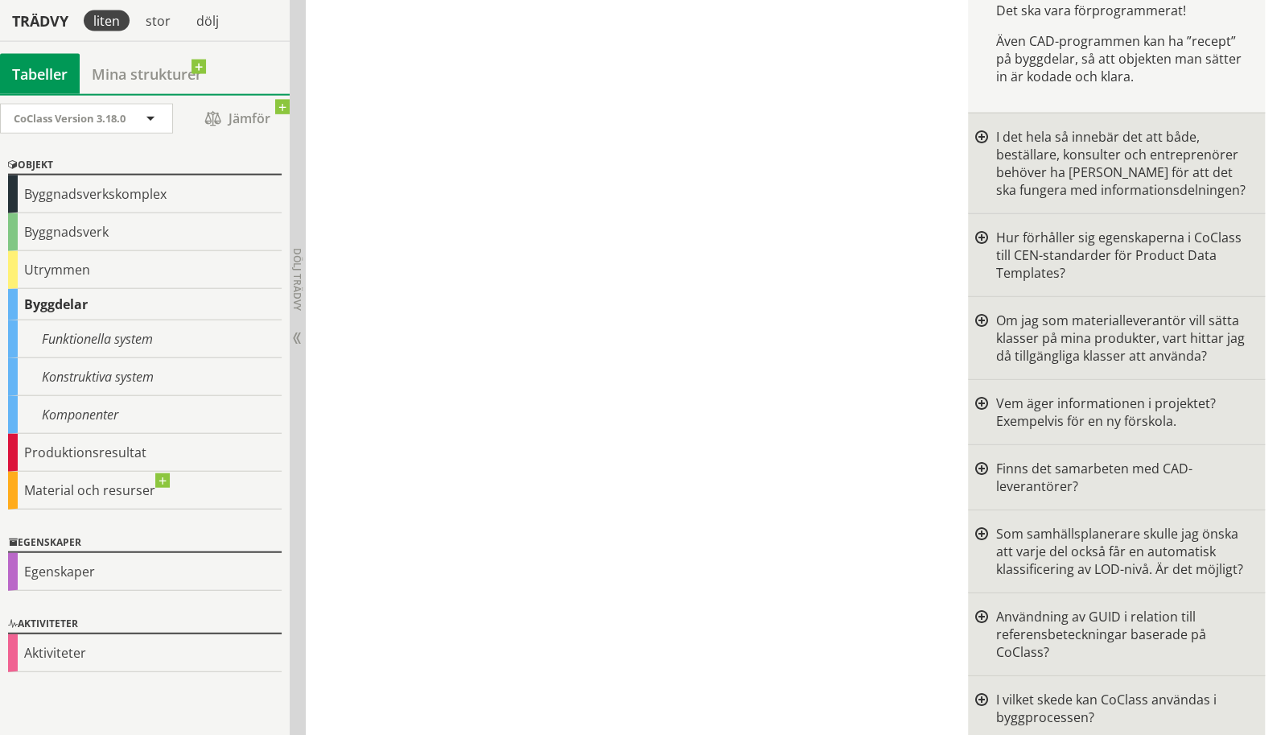
click at [981, 311] on div at bounding box center [981, 337] width 13 height 53
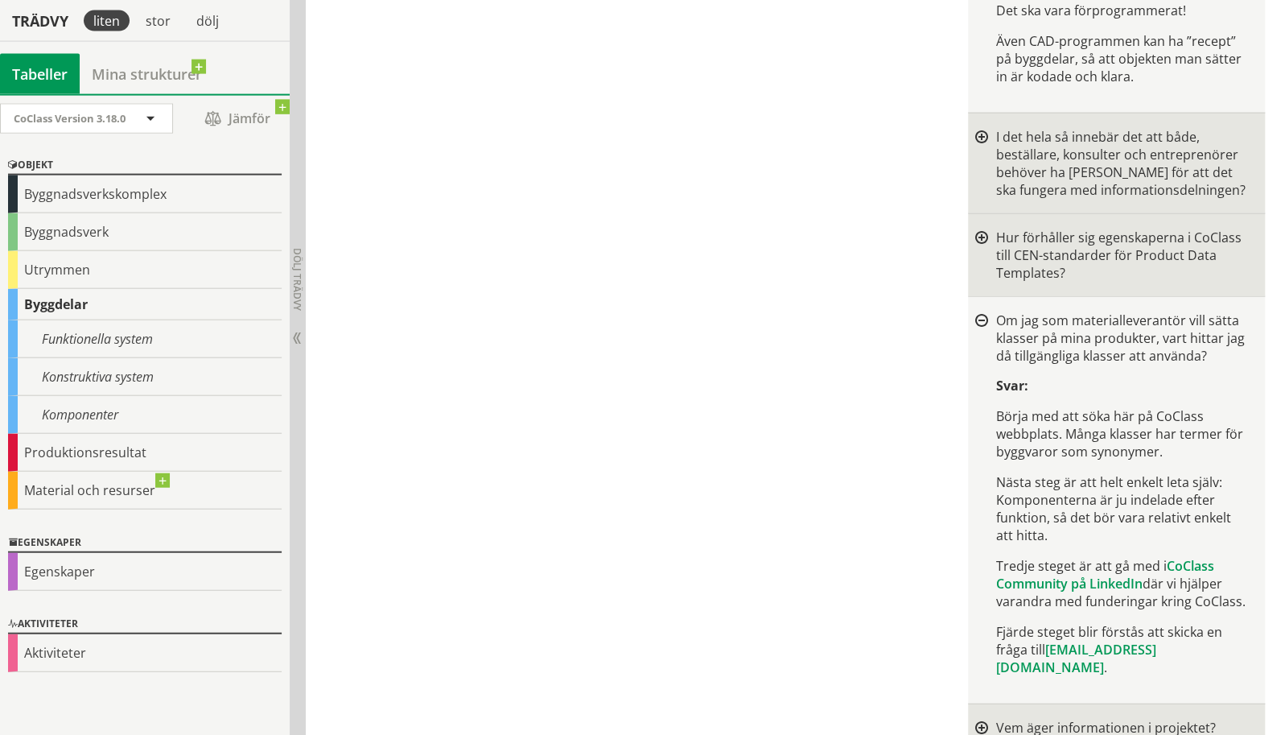
click at [981, 315] on div at bounding box center [981, 321] width 13 height 13
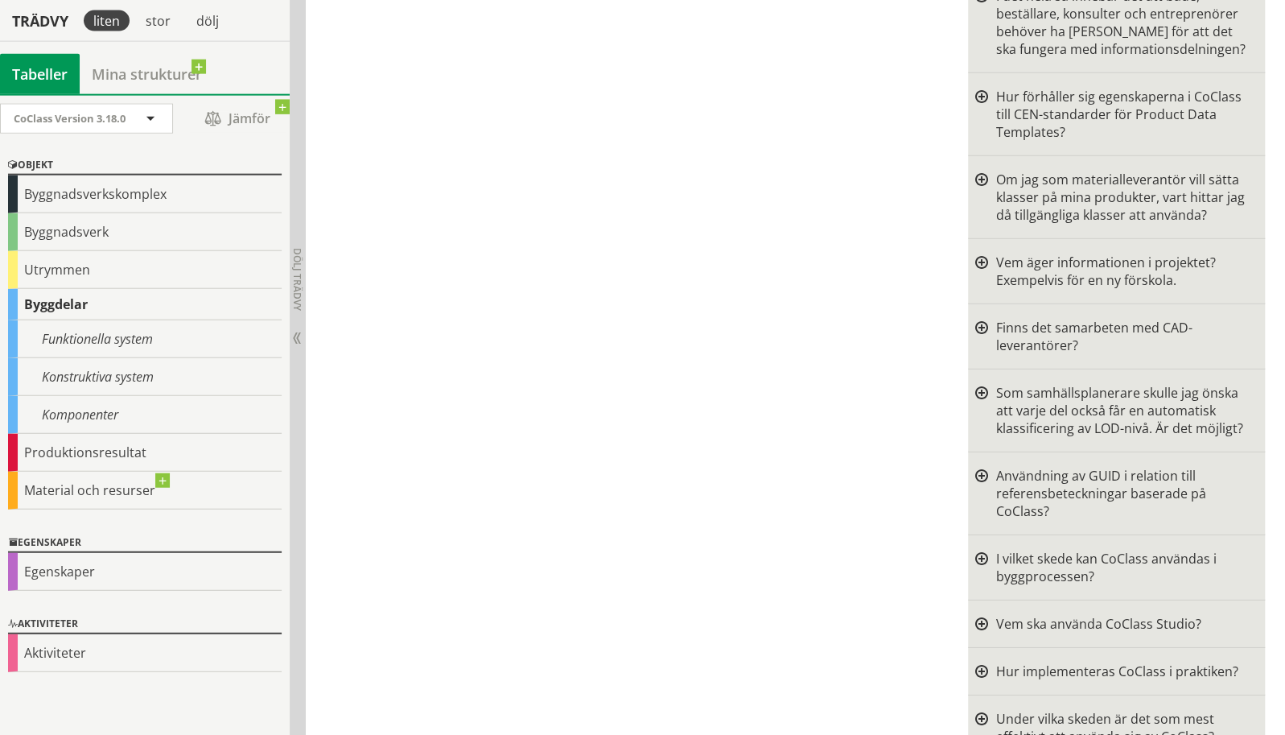
scroll to position [2358, 0]
click at [981, 318] on div at bounding box center [981, 335] width 13 height 35
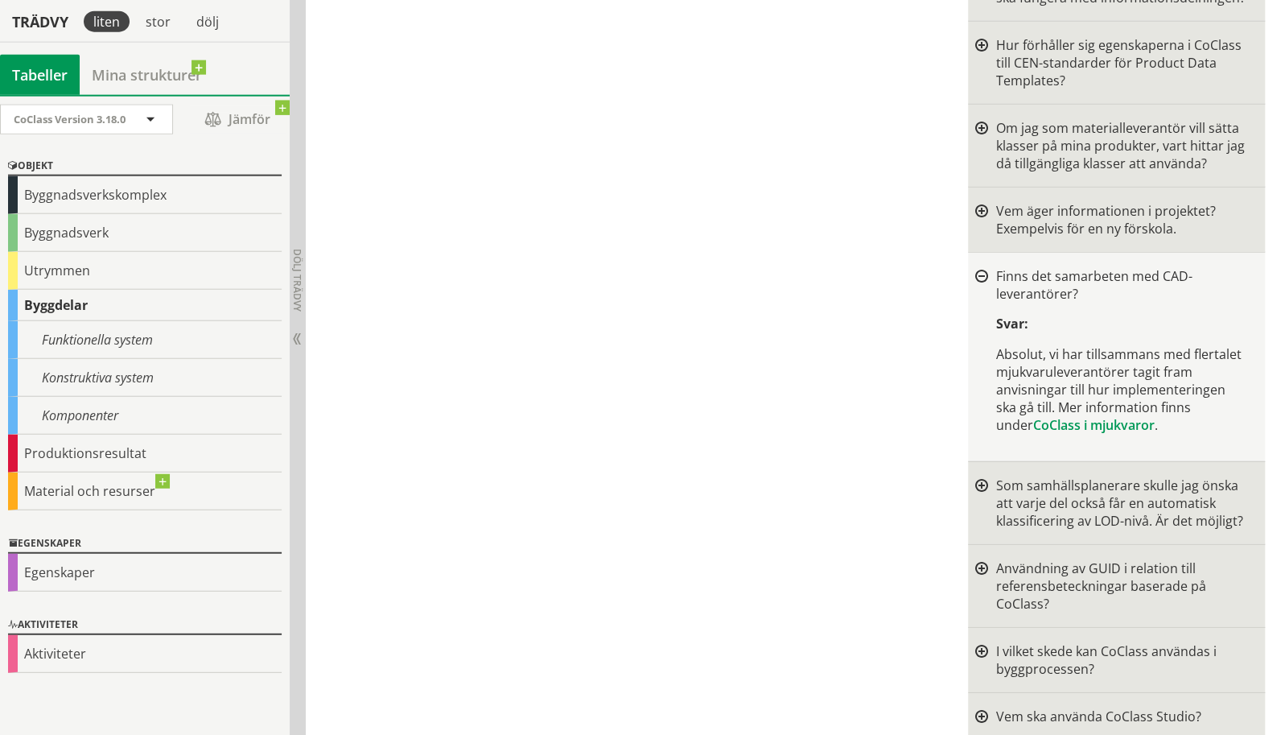
scroll to position [2411, 0]
click at [978, 267] on div at bounding box center [981, 273] width 13 height 13
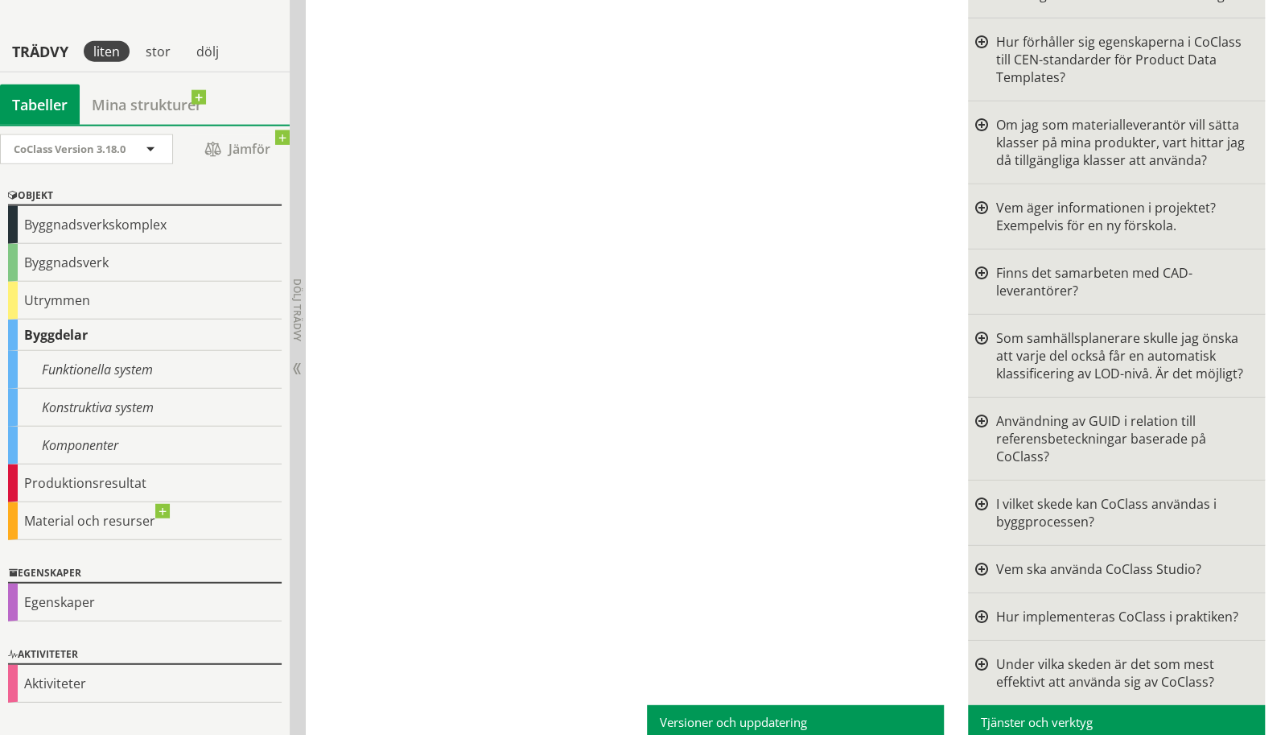
scroll to position [2446, 0]
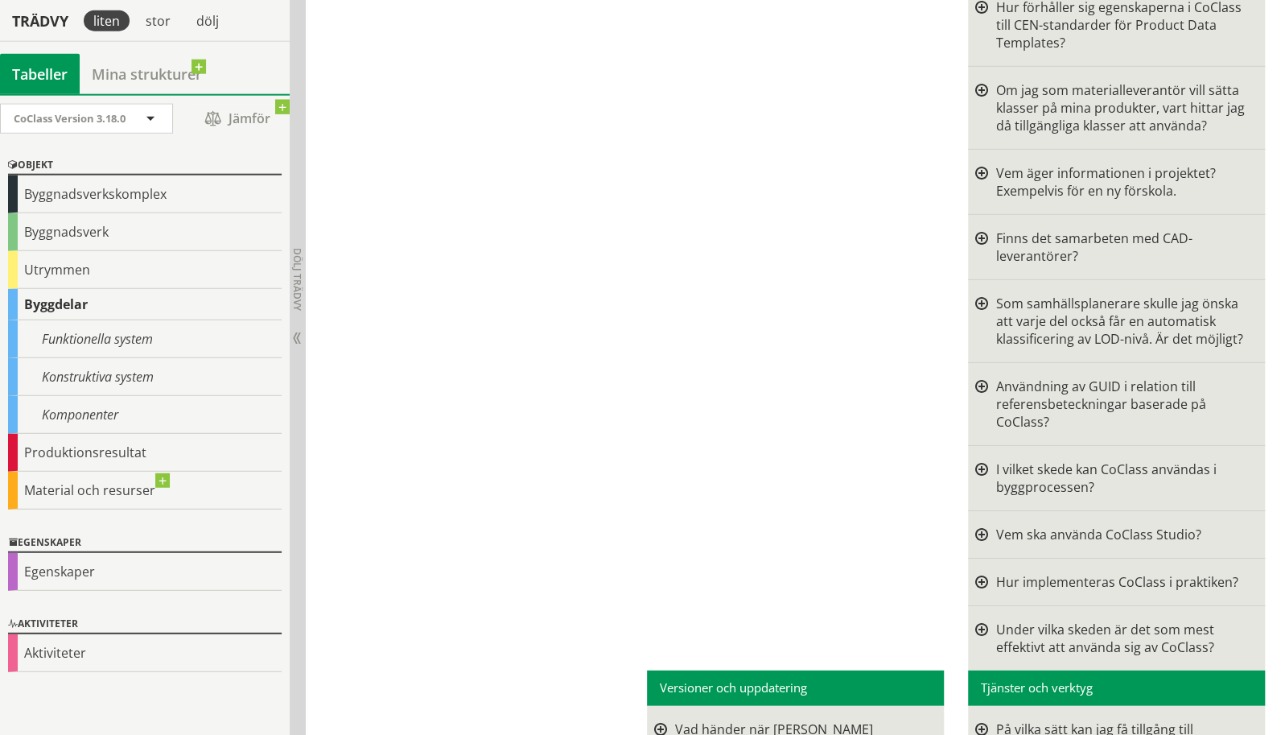
click at [985, 294] on div at bounding box center [981, 320] width 13 height 53
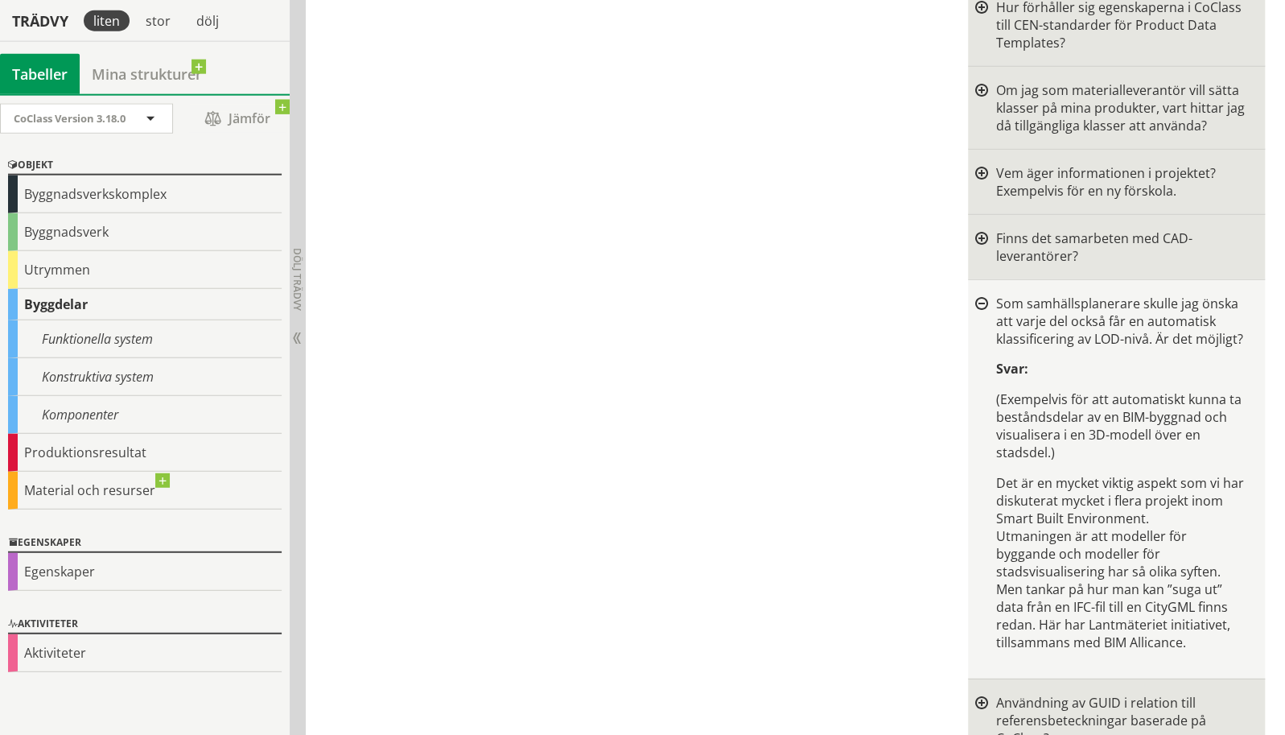
click at [985, 298] on div at bounding box center [981, 304] width 13 height 13
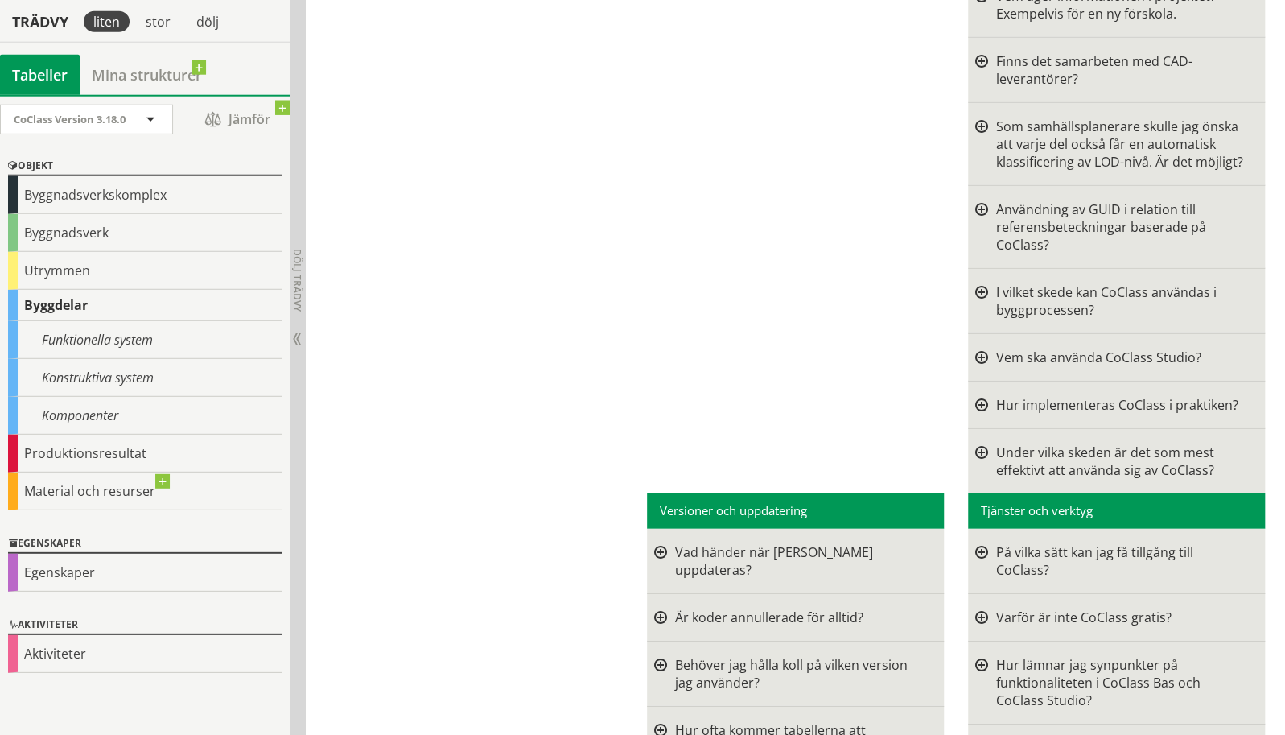
scroll to position [2624, 0]
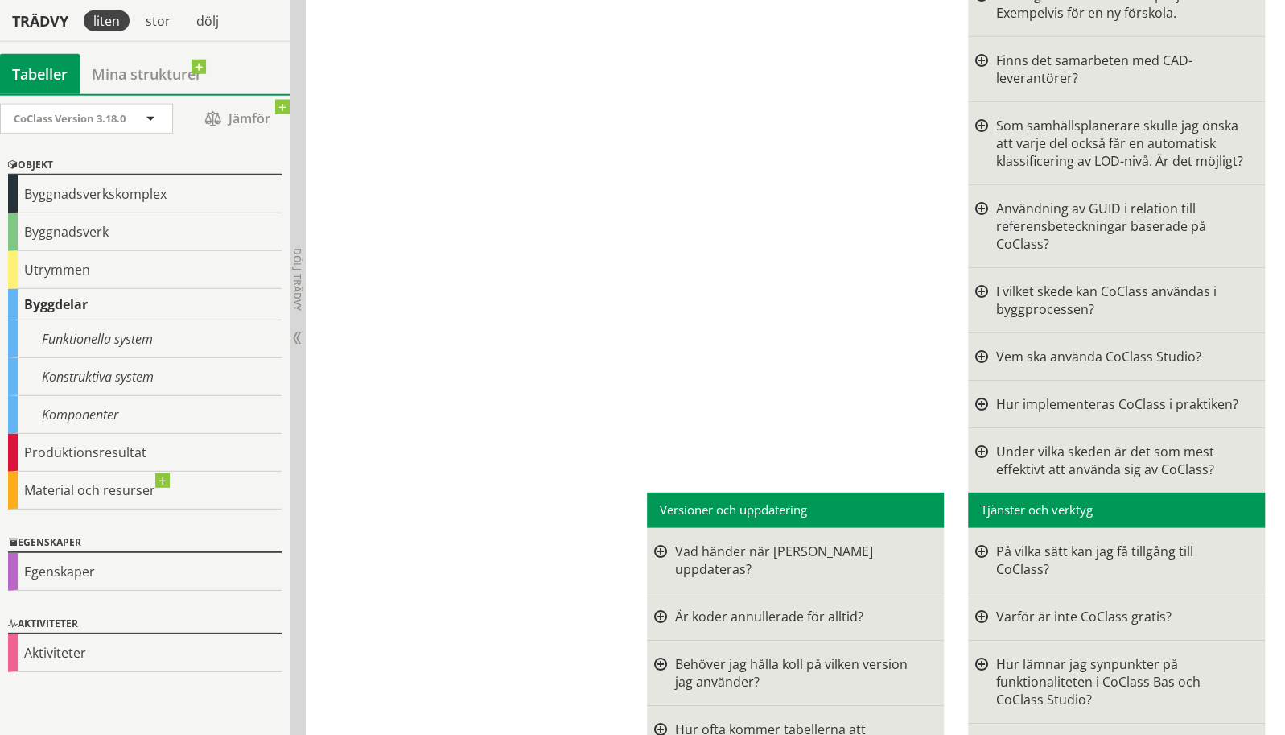
click at [978, 348] on div at bounding box center [981, 357] width 13 height 18
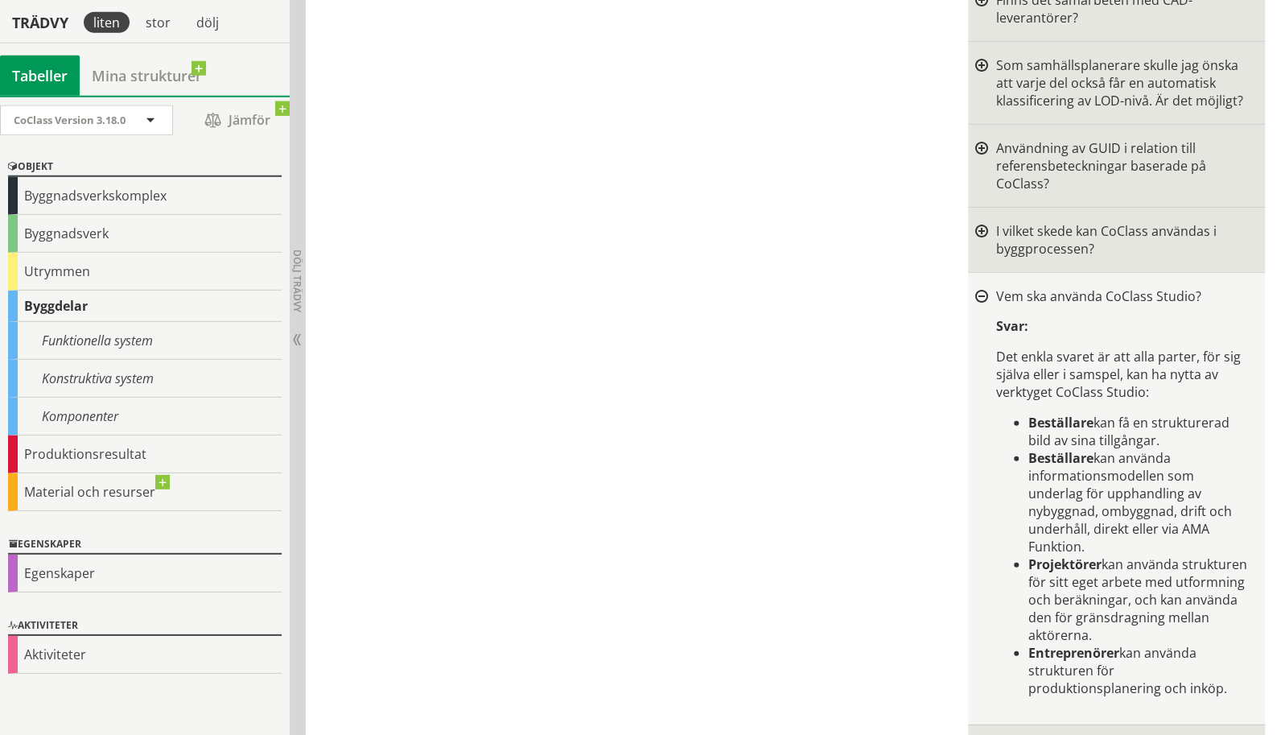
scroll to position [2686, 0]
click at [981, 289] on div at bounding box center [981, 295] width 13 height 13
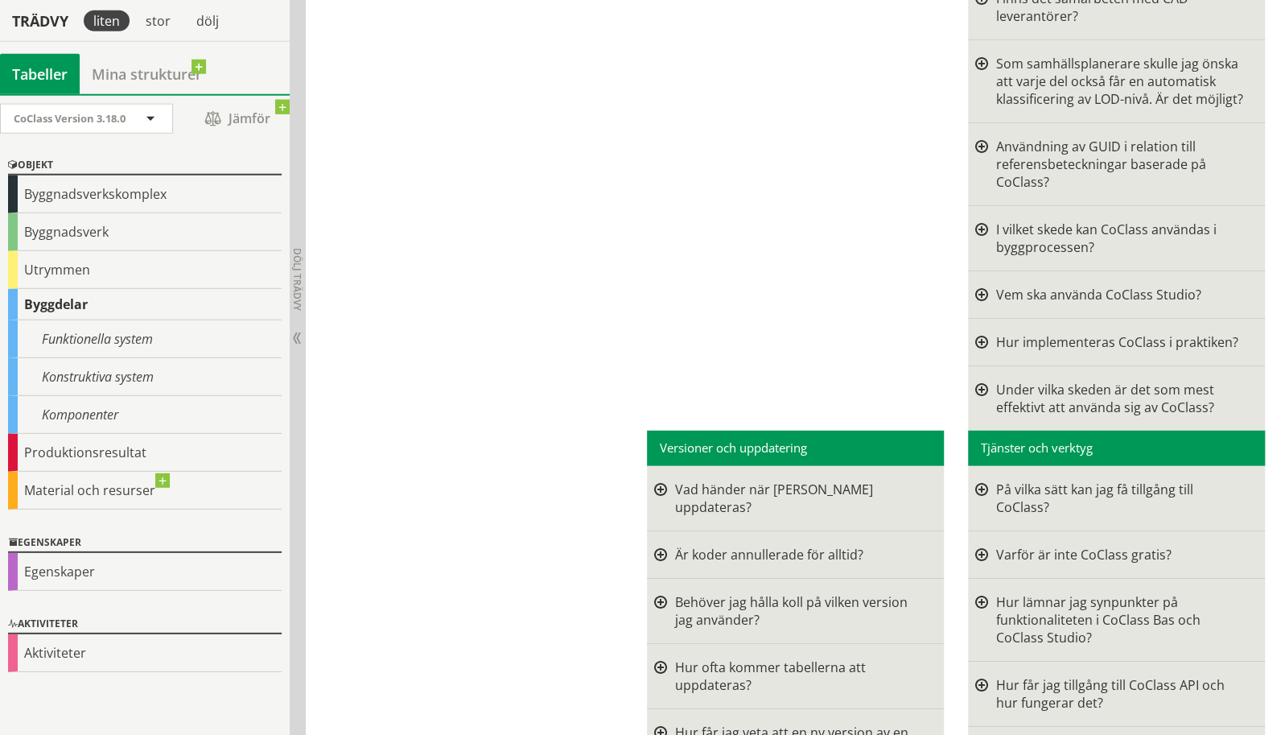
click at [984, 333] on div at bounding box center [981, 342] width 13 height 18
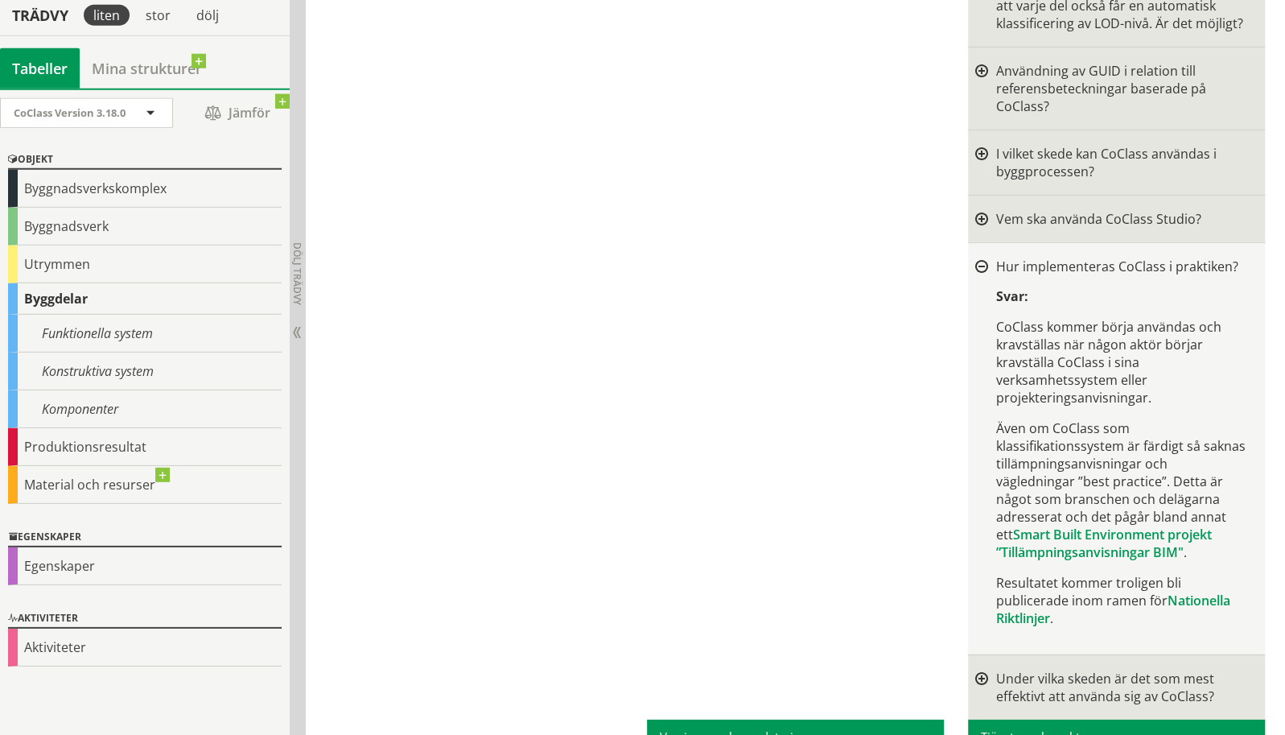
scroll to position [2762, 0]
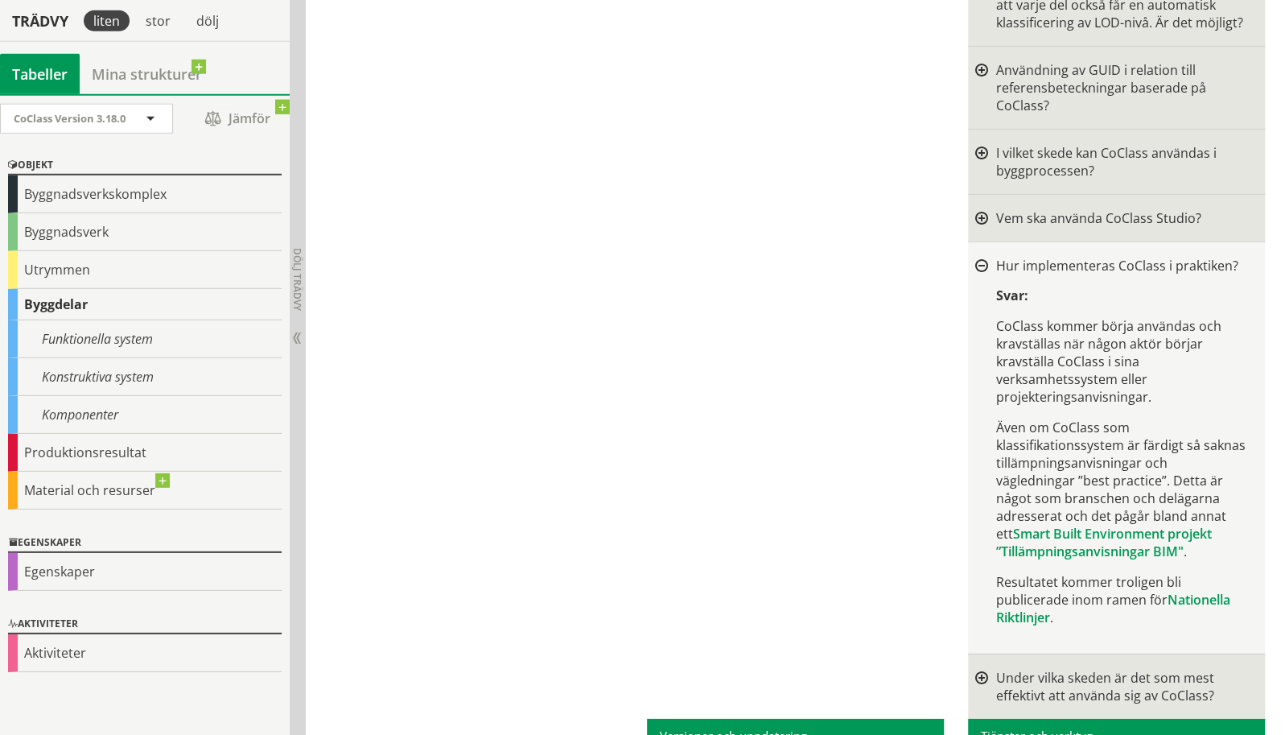
click at [981, 260] on div at bounding box center [981, 266] width 13 height 13
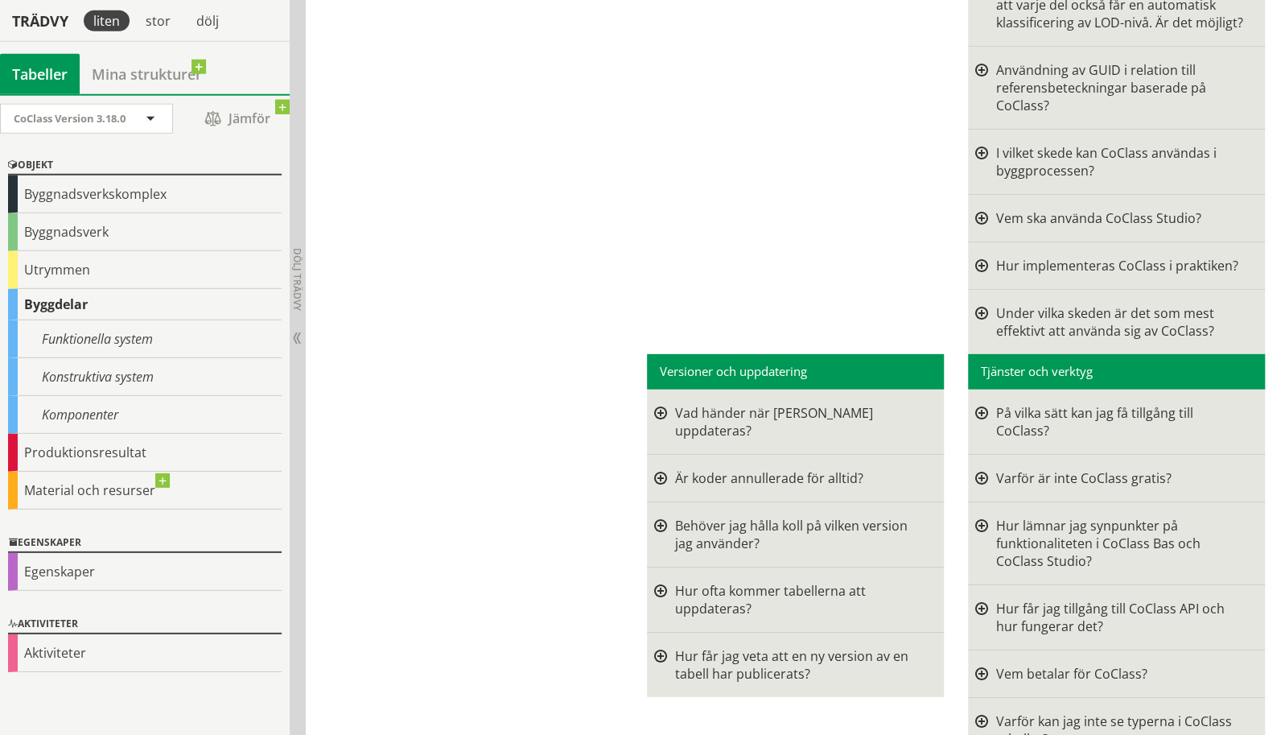
click at [984, 304] on div at bounding box center [981, 321] width 13 height 35
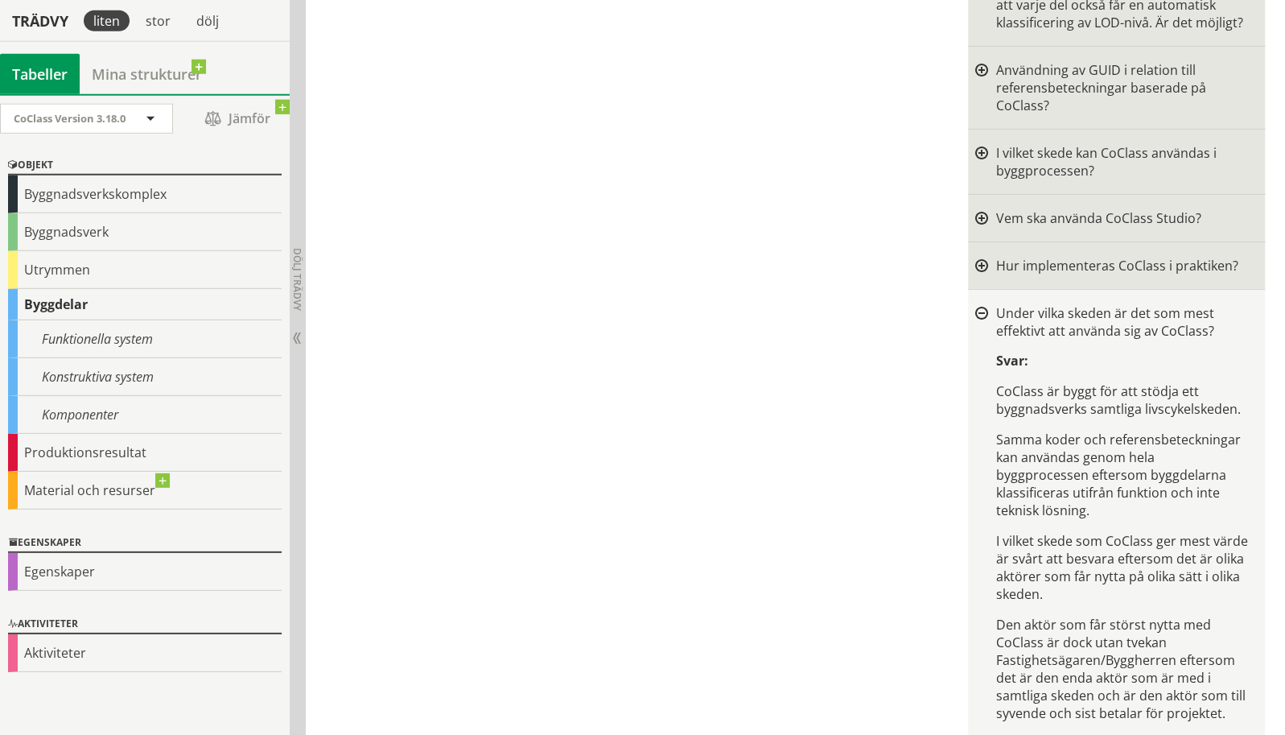
click at [984, 307] on div at bounding box center [981, 313] width 13 height 13
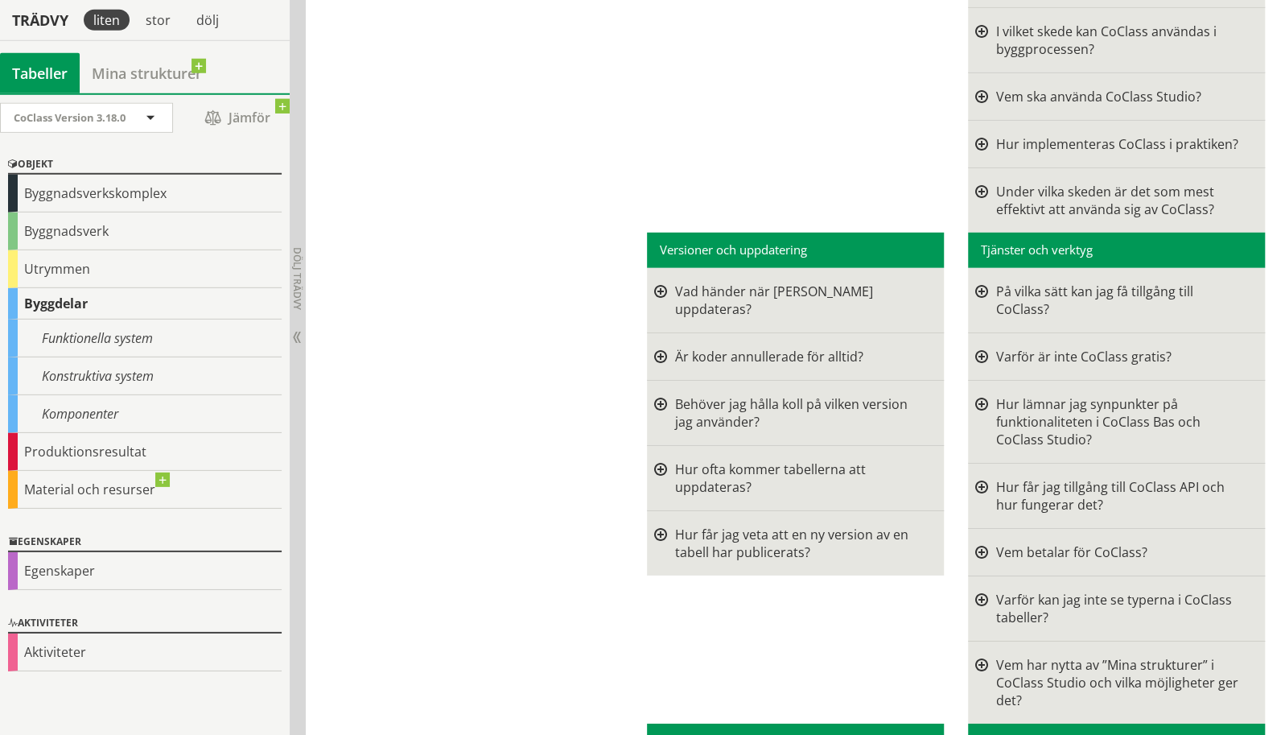
scroll to position [2885, 0]
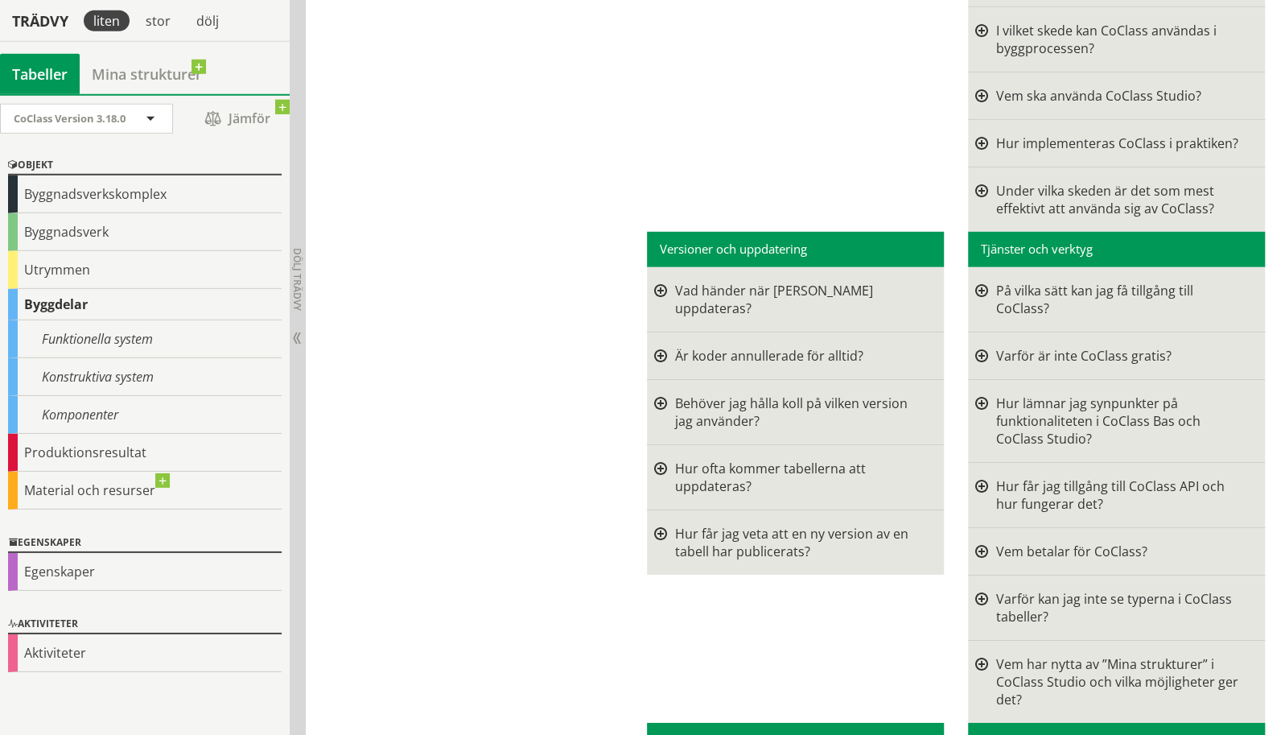
click at [982, 282] on div at bounding box center [981, 299] width 13 height 35
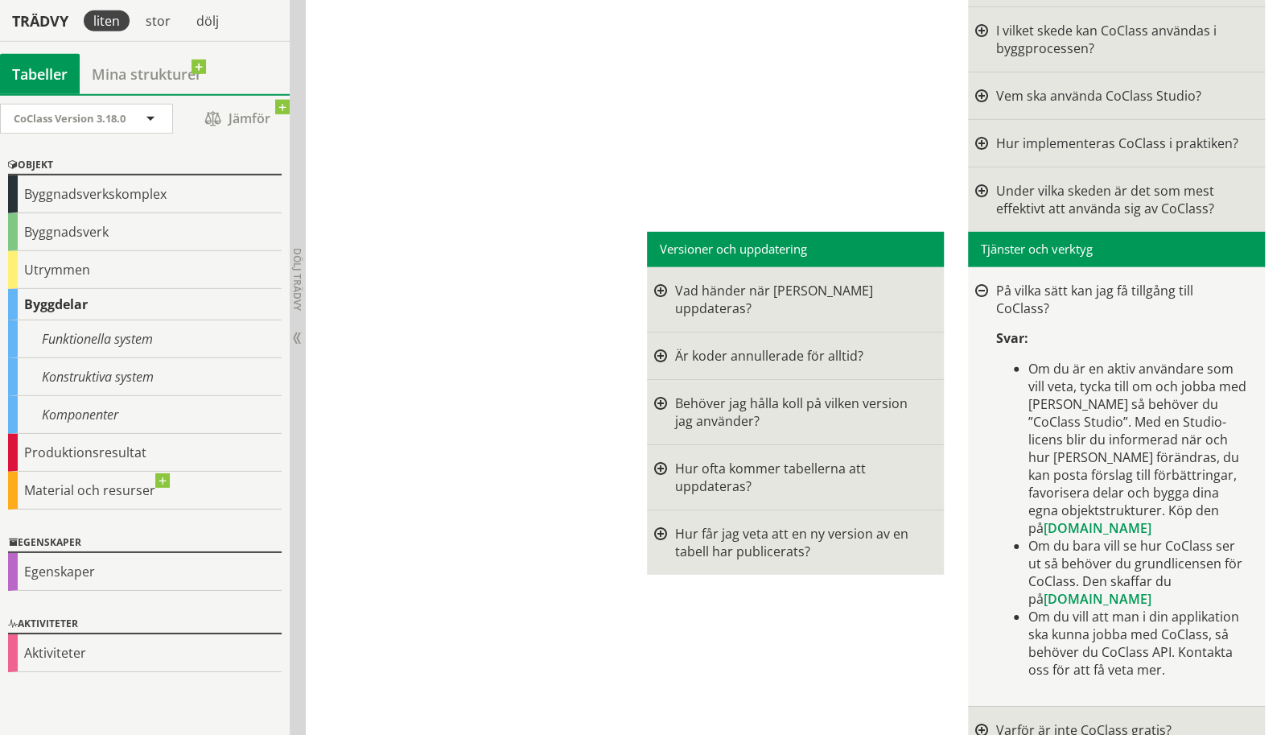
click at [982, 285] on div at bounding box center [981, 291] width 13 height 13
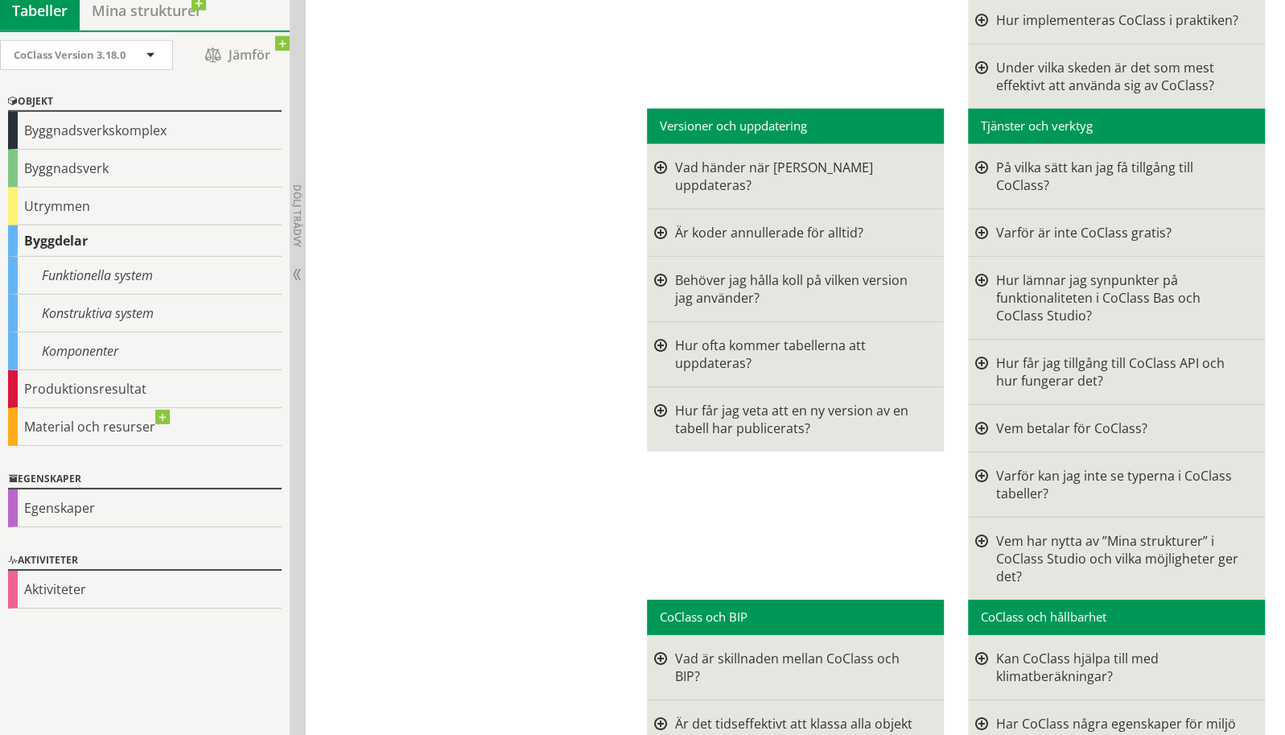
scroll to position [3009, 0]
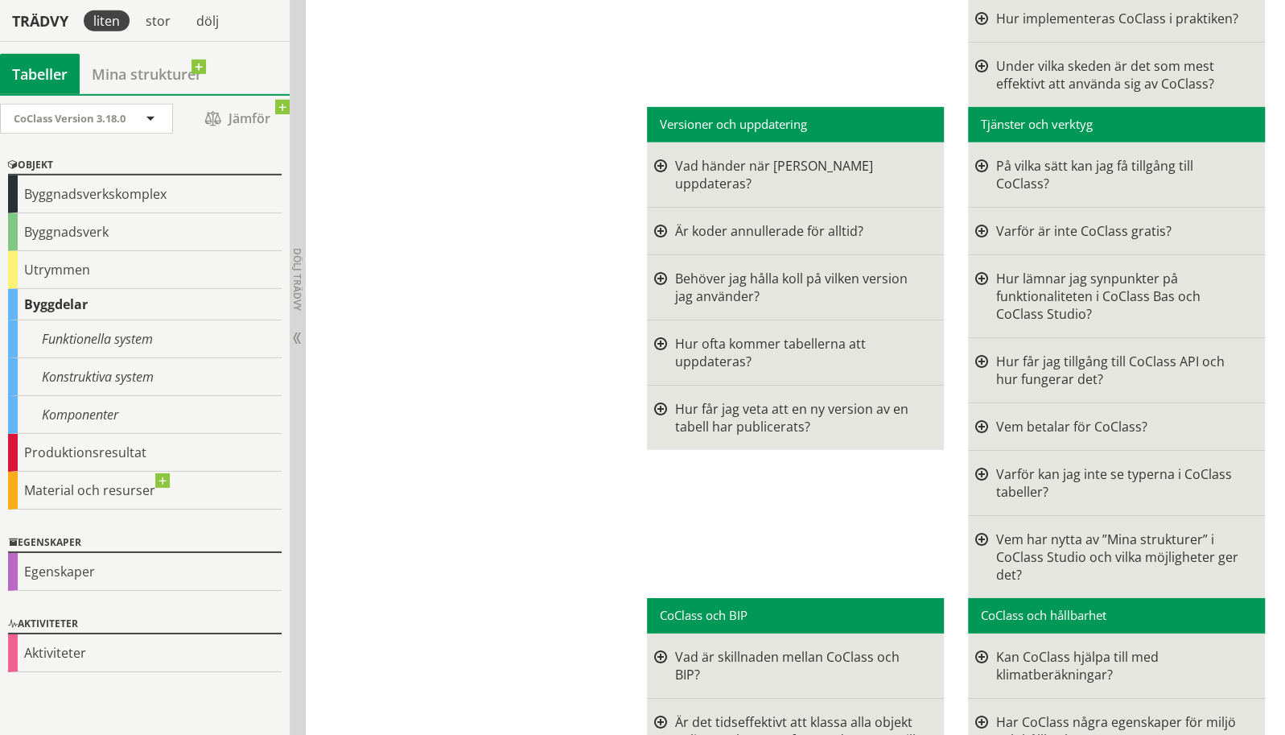
click at [981, 352] on div at bounding box center [981, 369] width 13 height 35
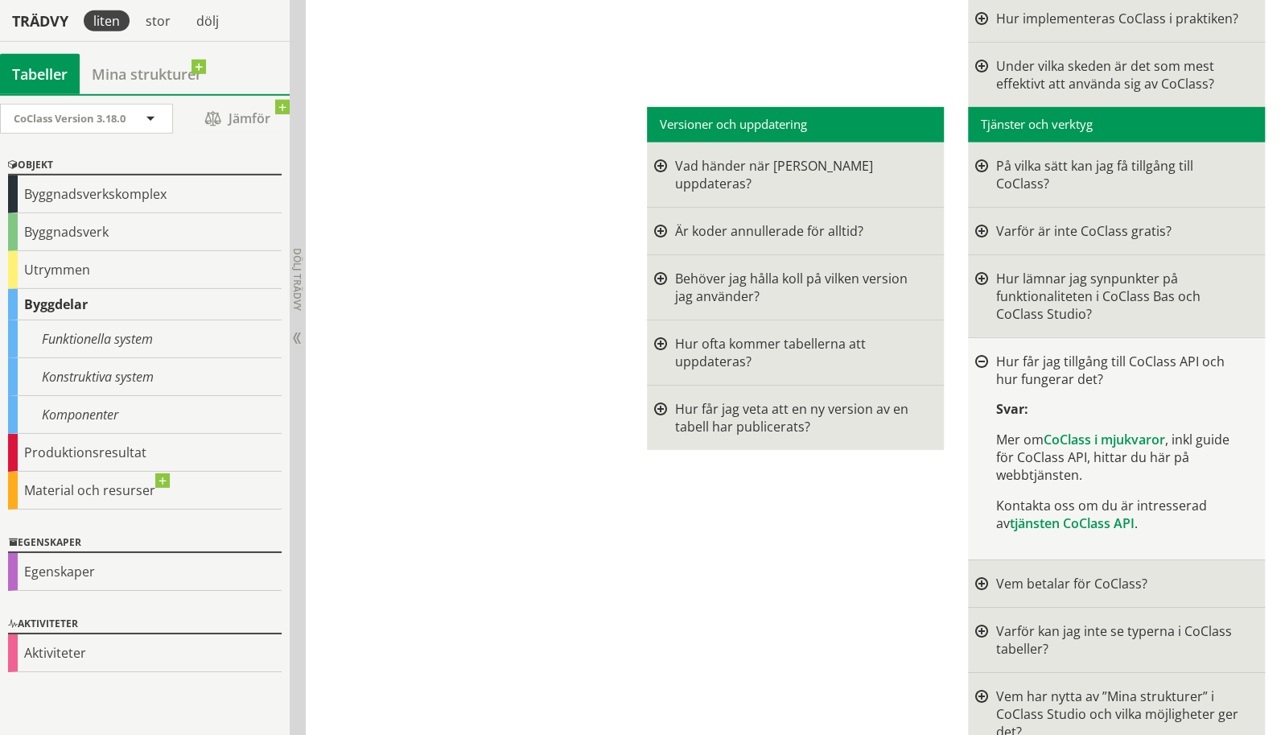
click at [981, 356] on div at bounding box center [981, 362] width 13 height 13
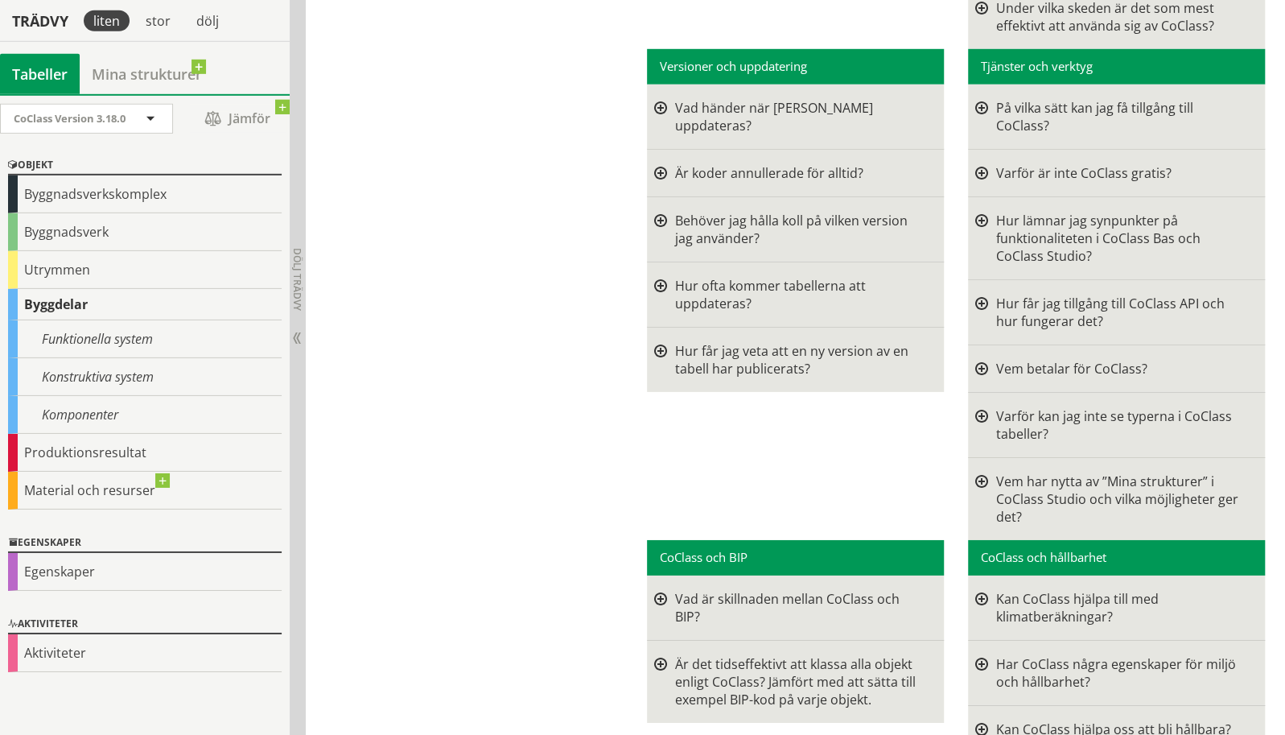
scroll to position [3068, 0]
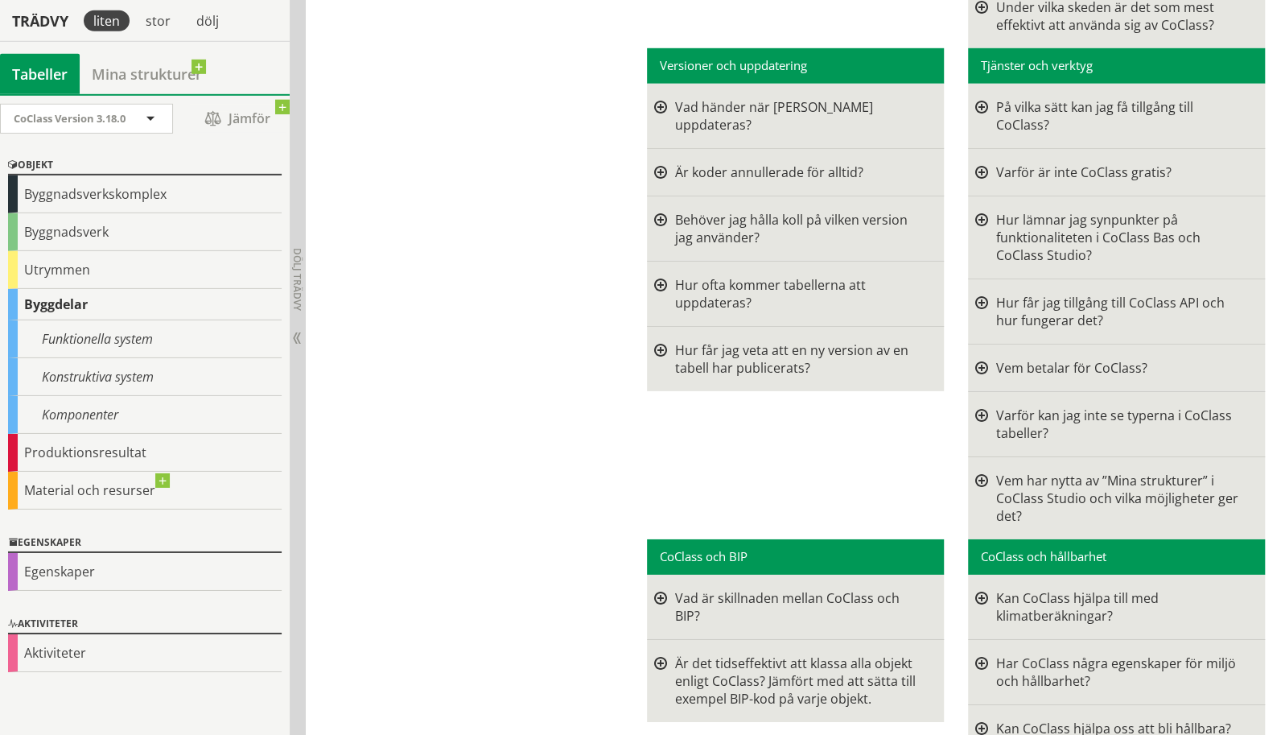
click at [981, 359] on div at bounding box center [981, 368] width 13 height 18
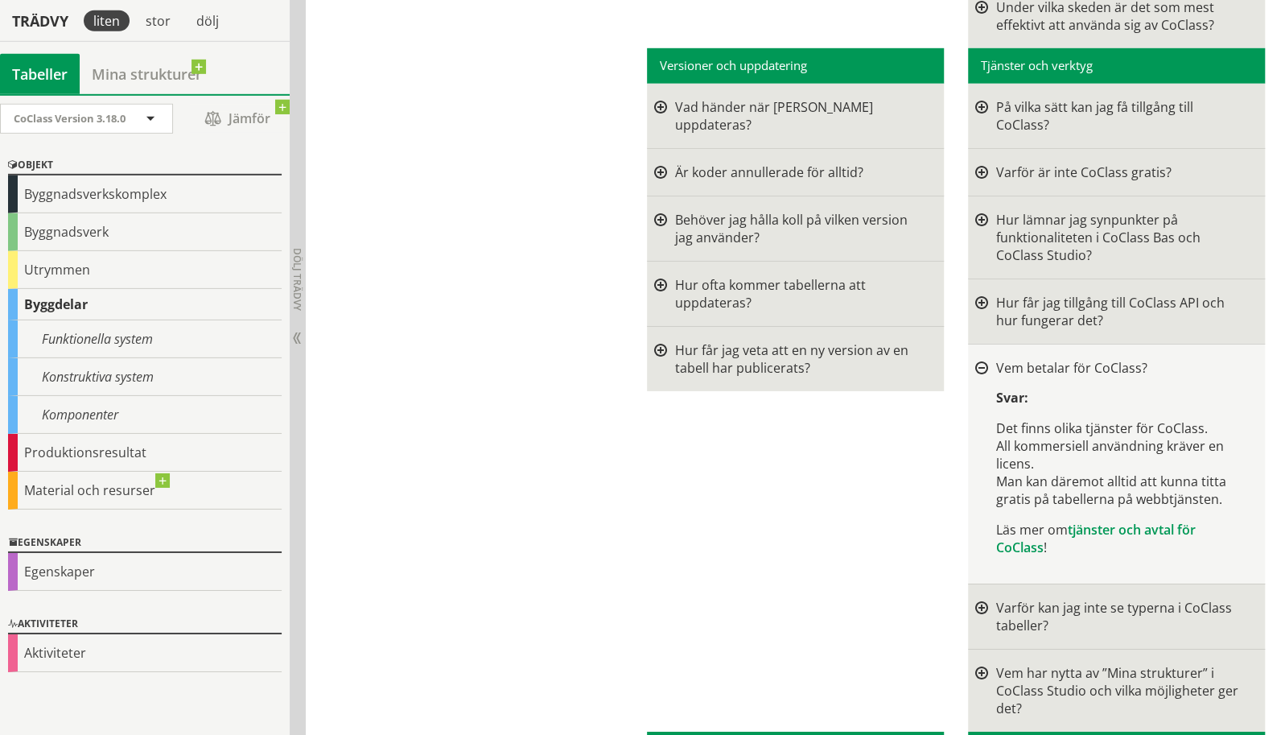
click at [981, 362] on div at bounding box center [981, 368] width 13 height 13
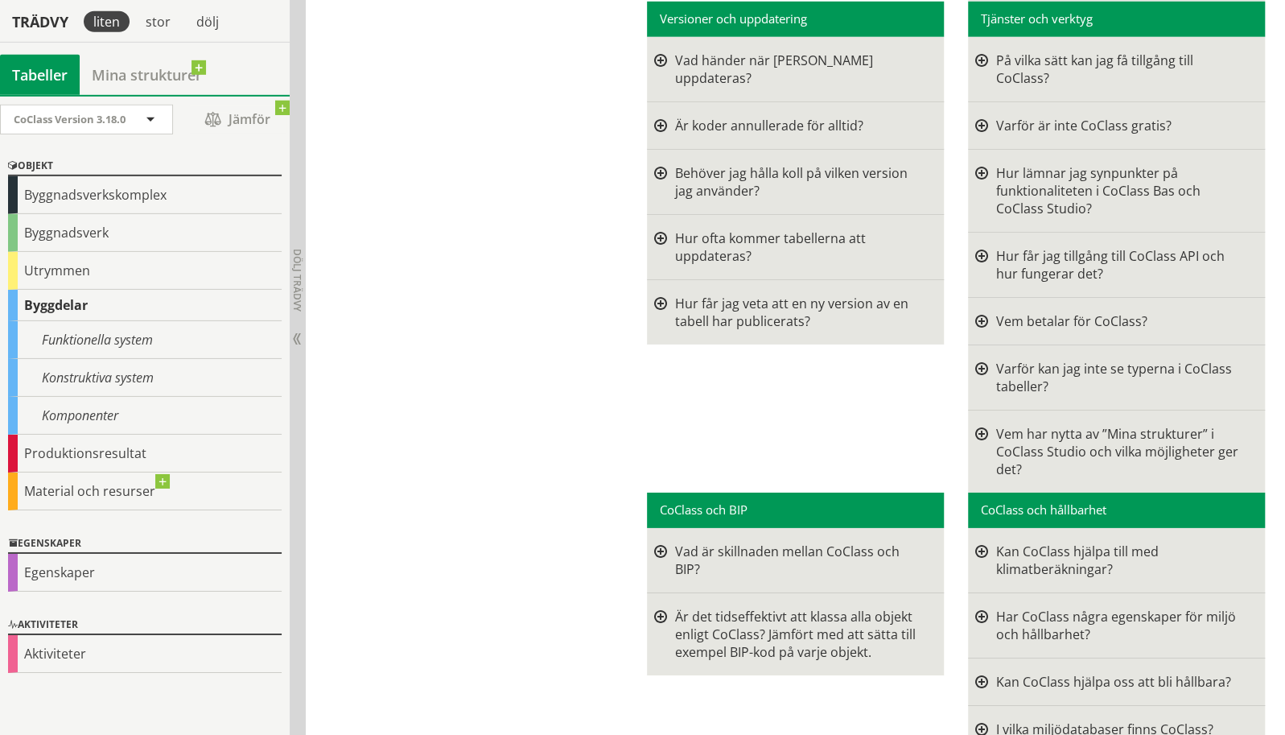
scroll to position [3116, 0]
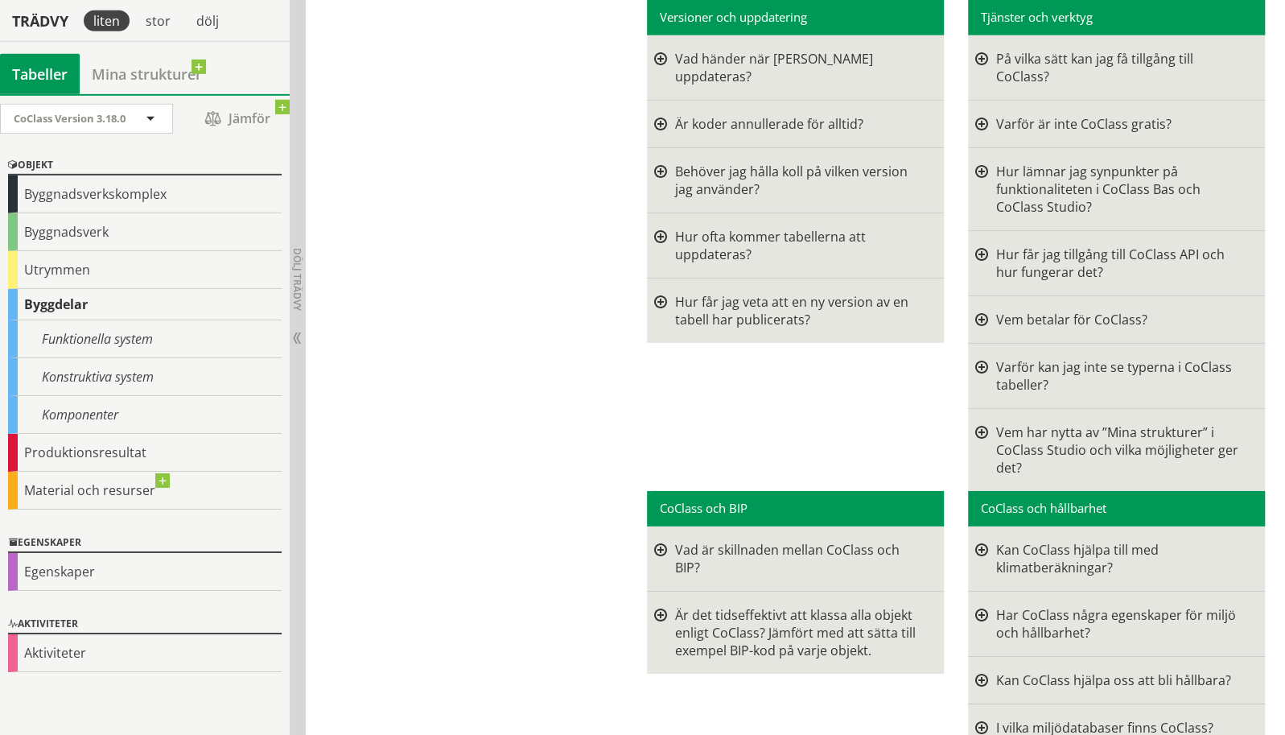
click at [981, 358] on div at bounding box center [981, 375] width 13 height 35
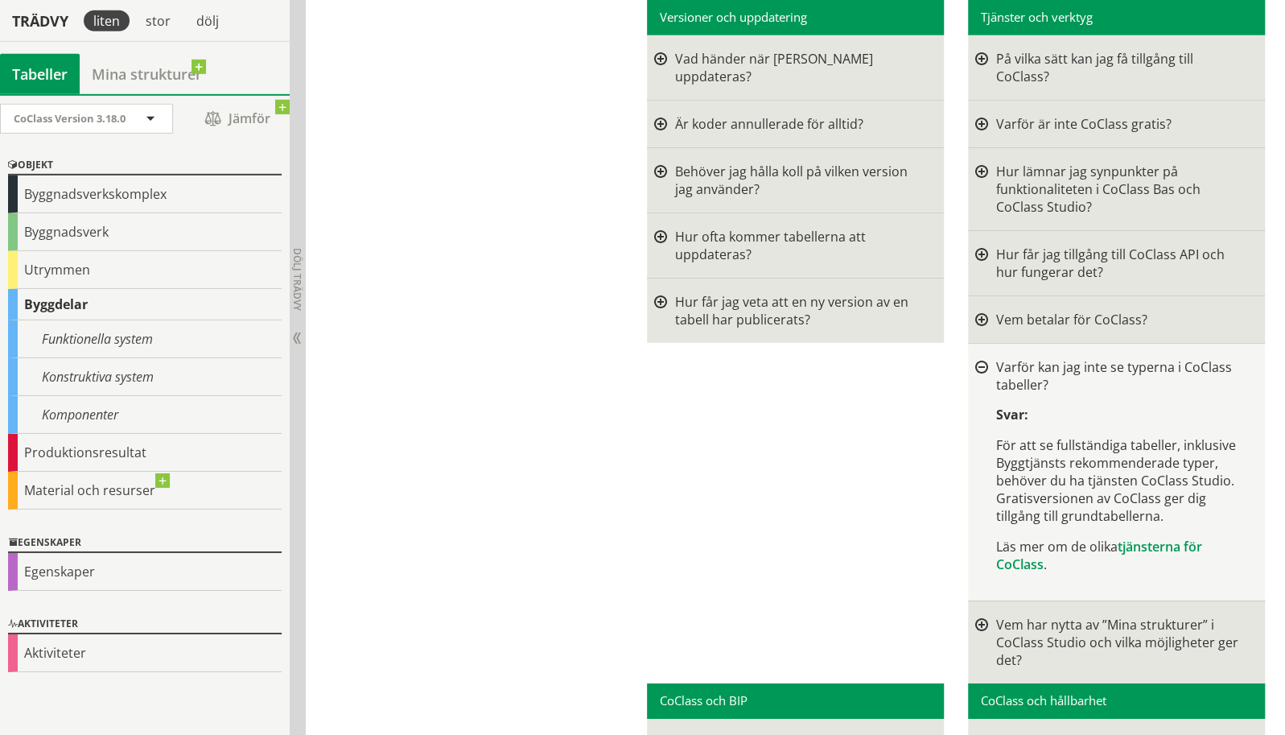
click at [981, 361] on div at bounding box center [981, 367] width 13 height 13
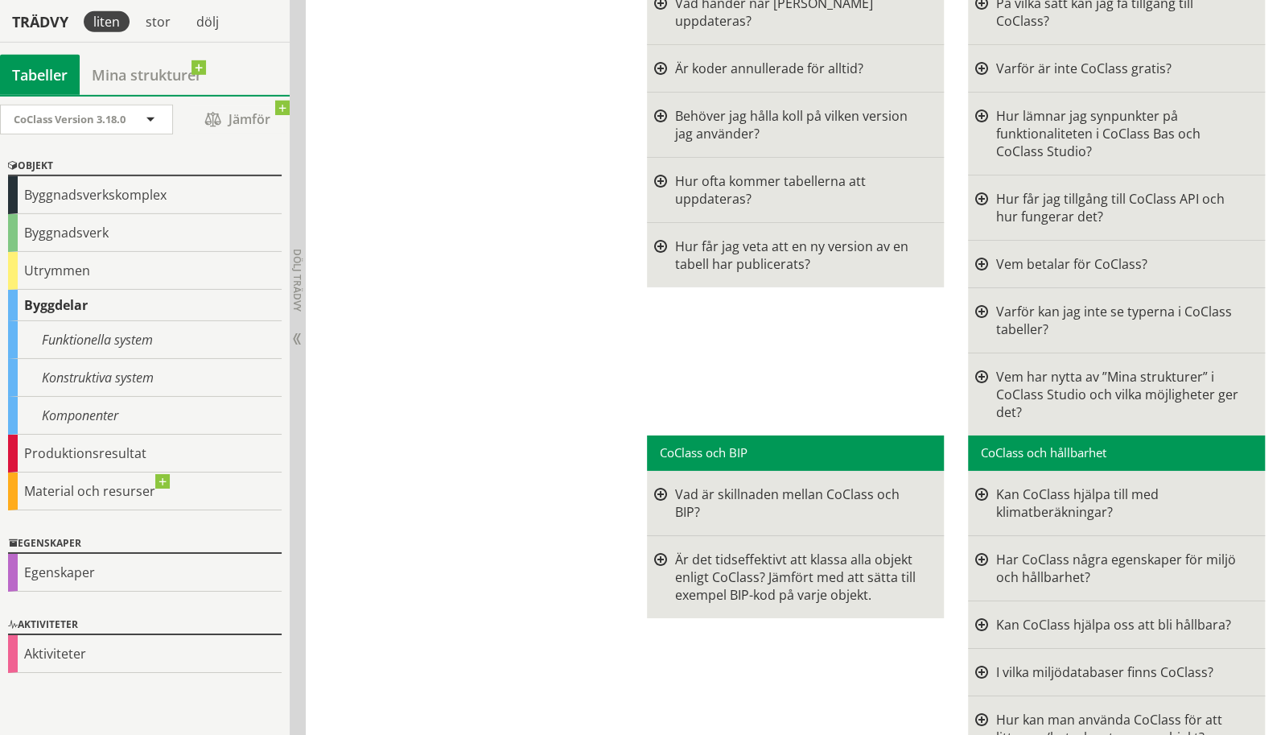
scroll to position [3173, 0]
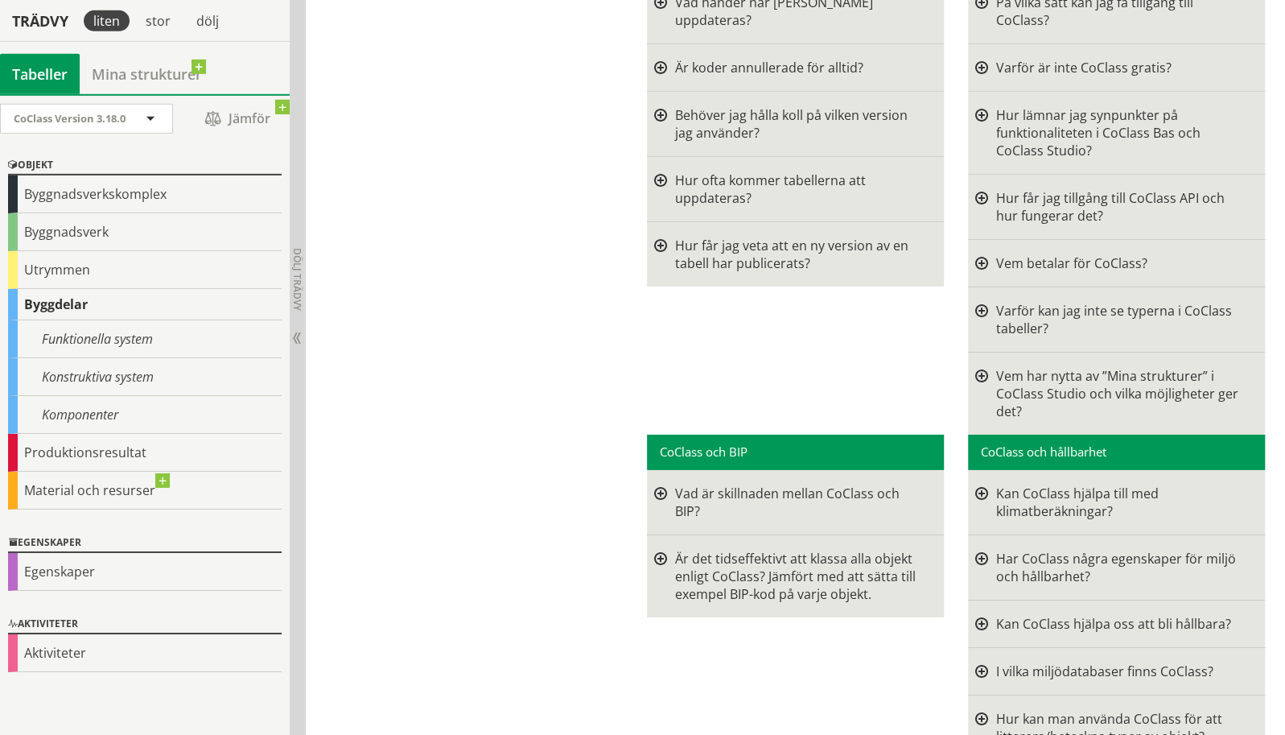
click at [986, 367] on div at bounding box center [981, 393] width 13 height 53
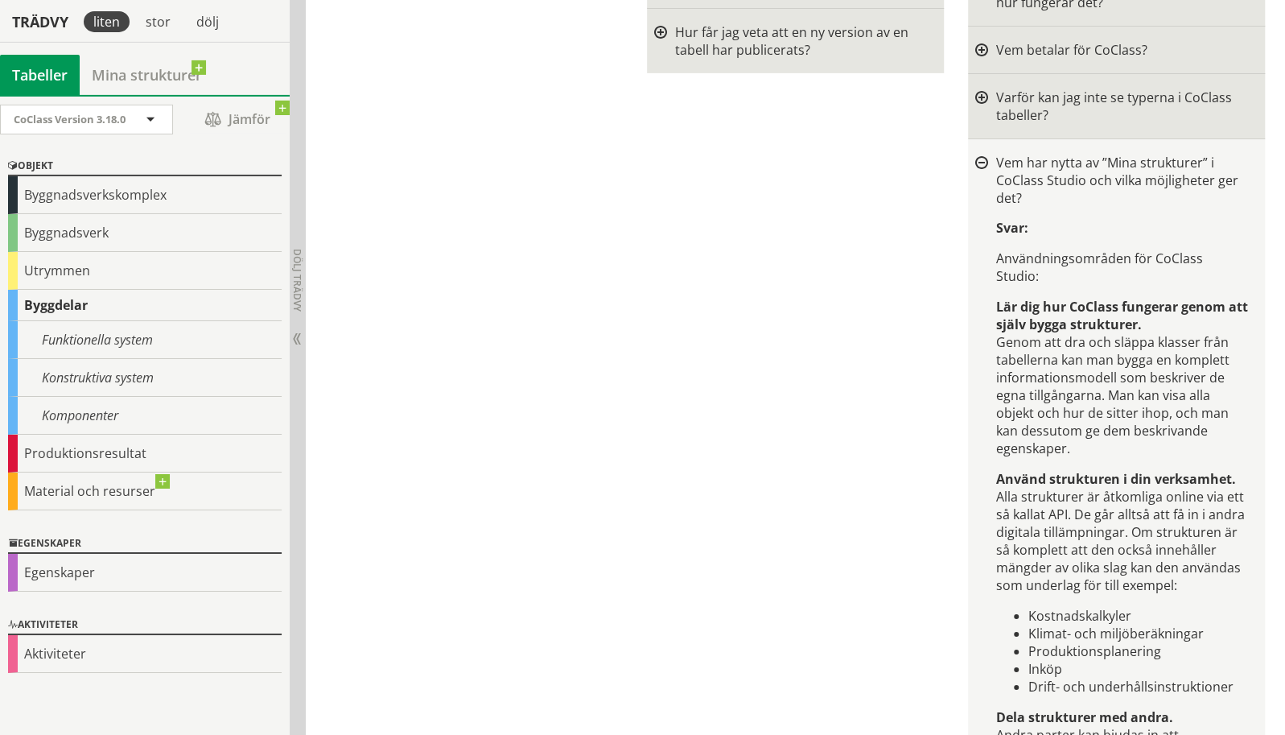
scroll to position [3387, 0]
drag, startPoint x: 986, startPoint y: 257, endPoint x: 978, endPoint y: 314, distance: 56.9
click at [978, 314] on div "Vem har nytta av ”Mina strukturer” i CoClass Studio och vilka möjligheter ger d…" at bounding box center [1117, 498] width 298 height 721
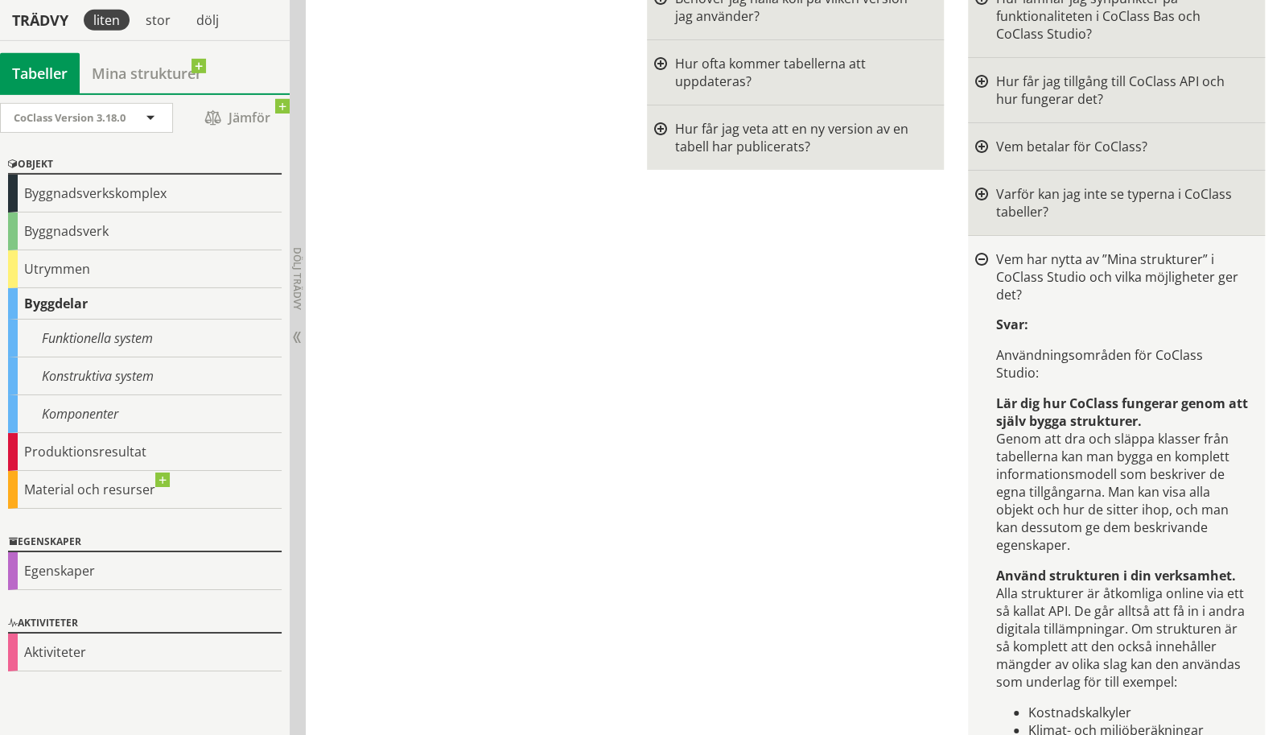
scroll to position [3289, 0]
click at [979, 254] on div at bounding box center [981, 260] width 13 height 13
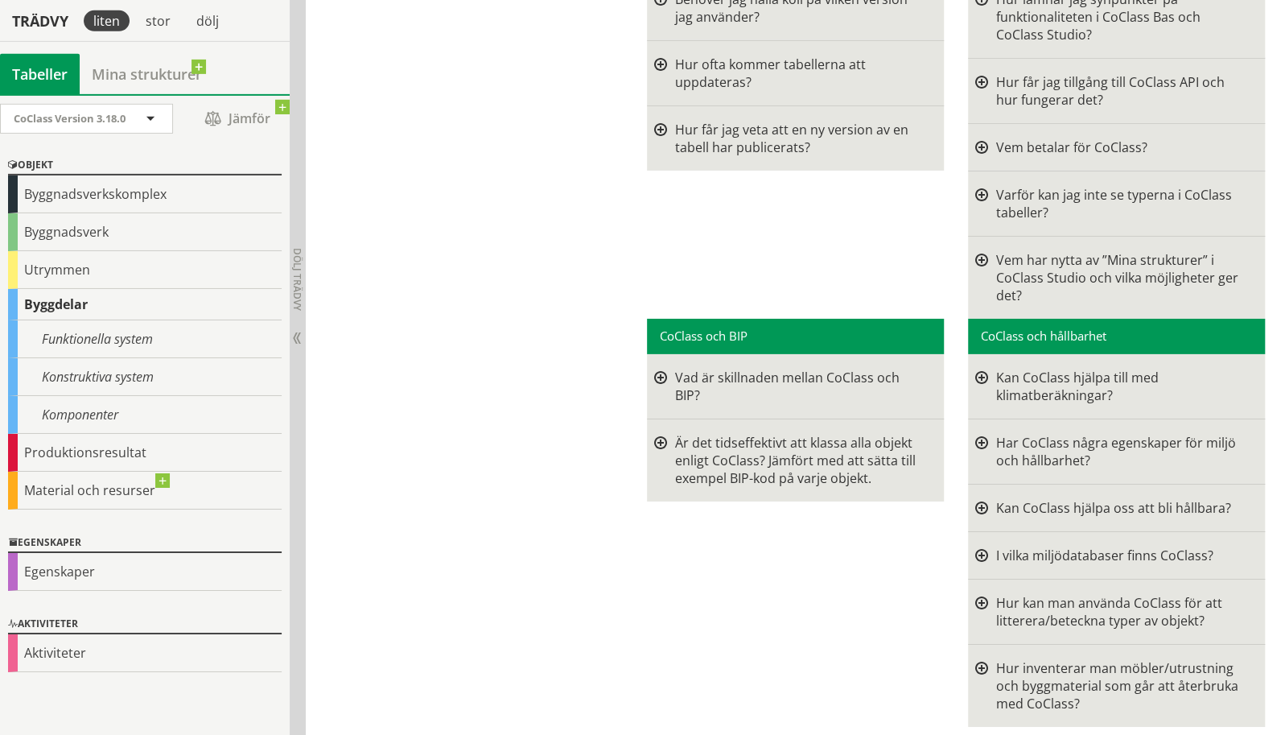
click at [661, 369] on div at bounding box center [660, 386] width 13 height 35
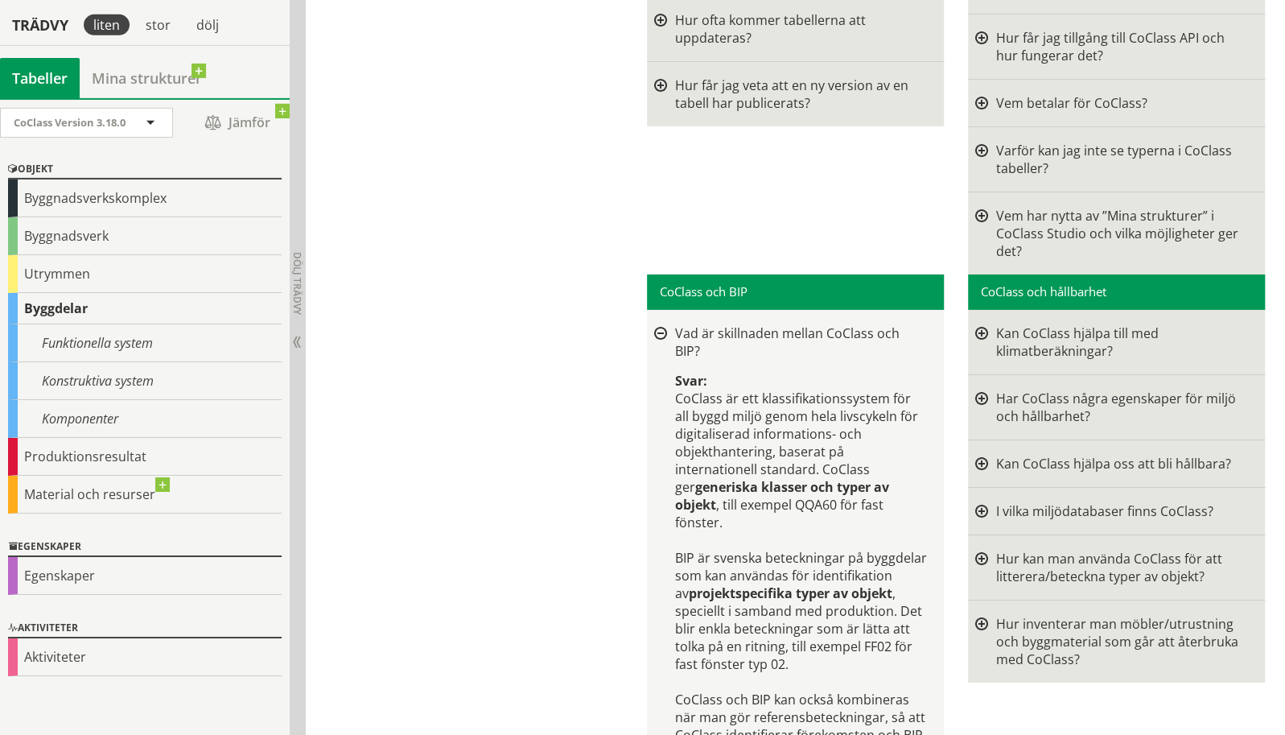
scroll to position [3367, 0]
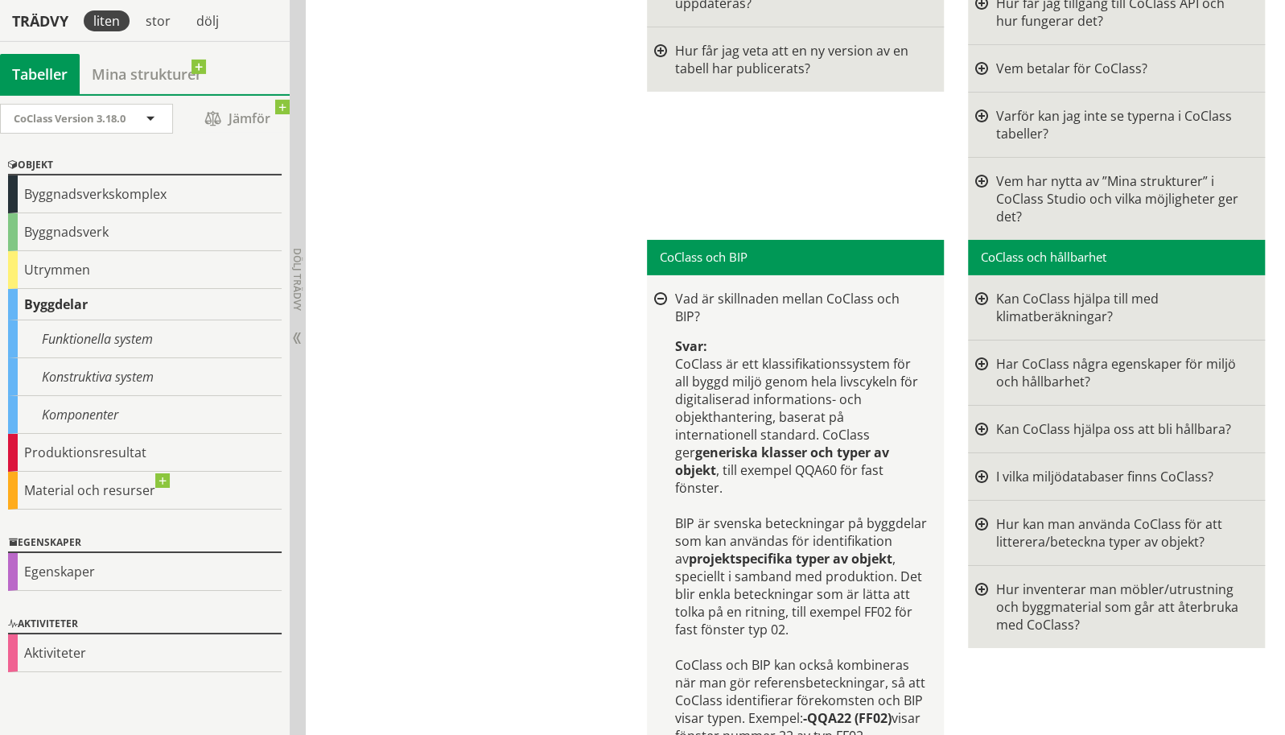
click at [662, 293] on div at bounding box center [660, 299] width 13 height 13
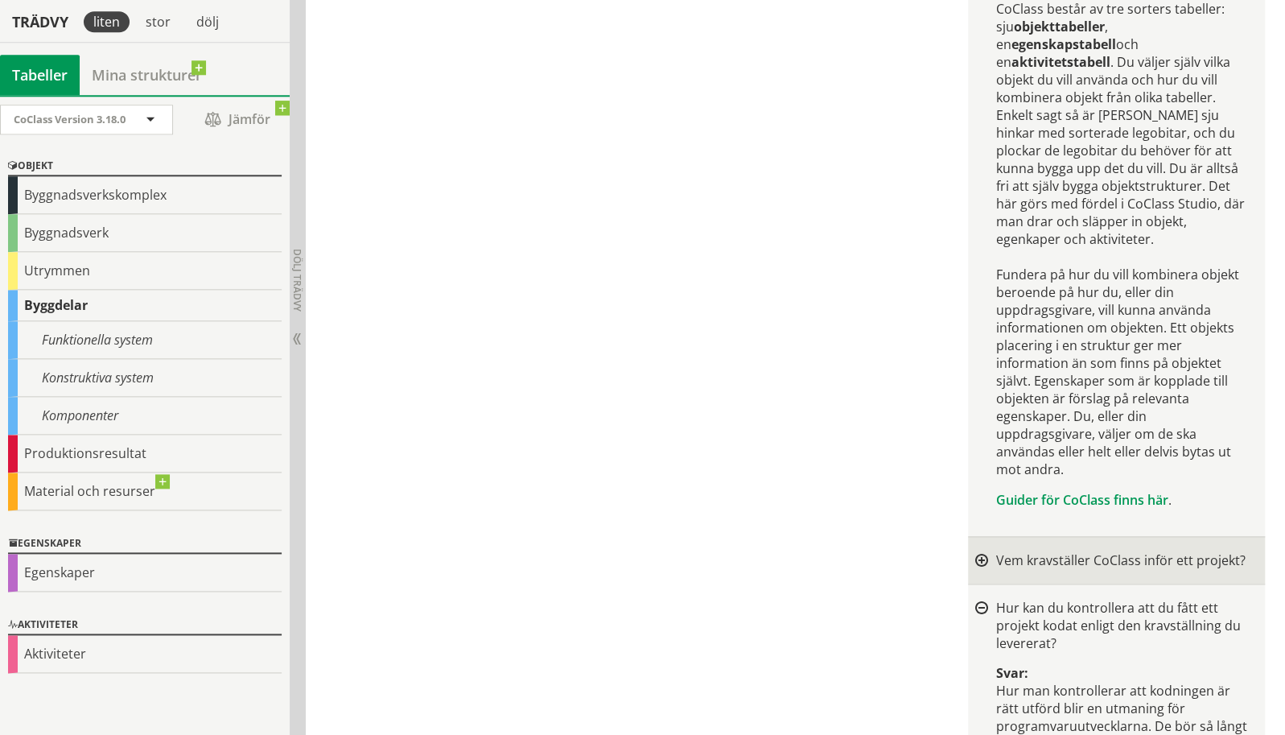
scroll to position [1021, 0]
click at [1063, 490] on link "Guider för CoClass finns här" at bounding box center [1082, 499] width 172 height 18
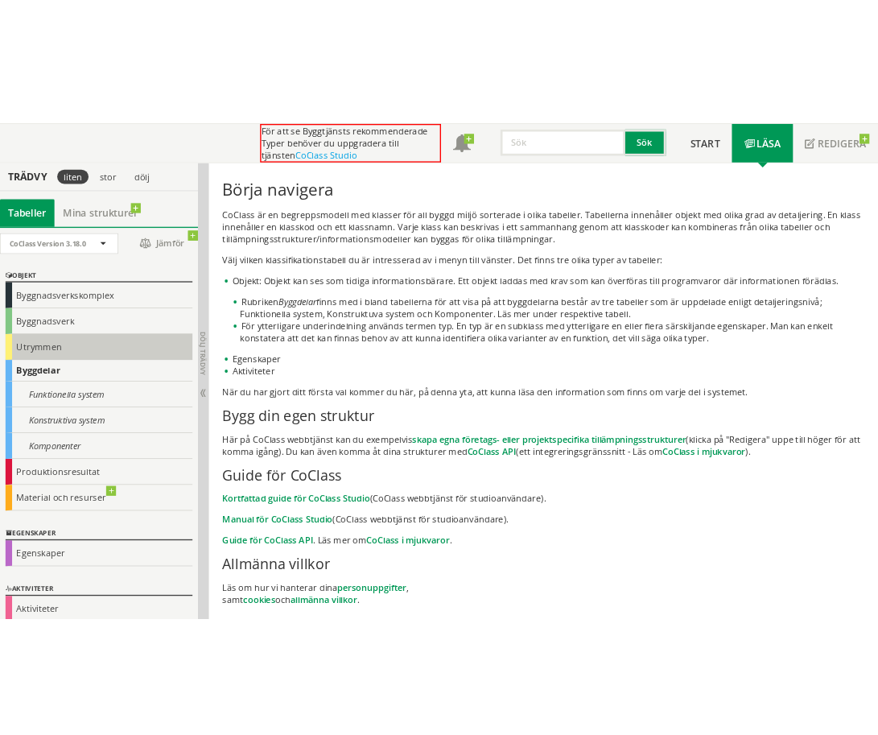
scroll to position [11, 0]
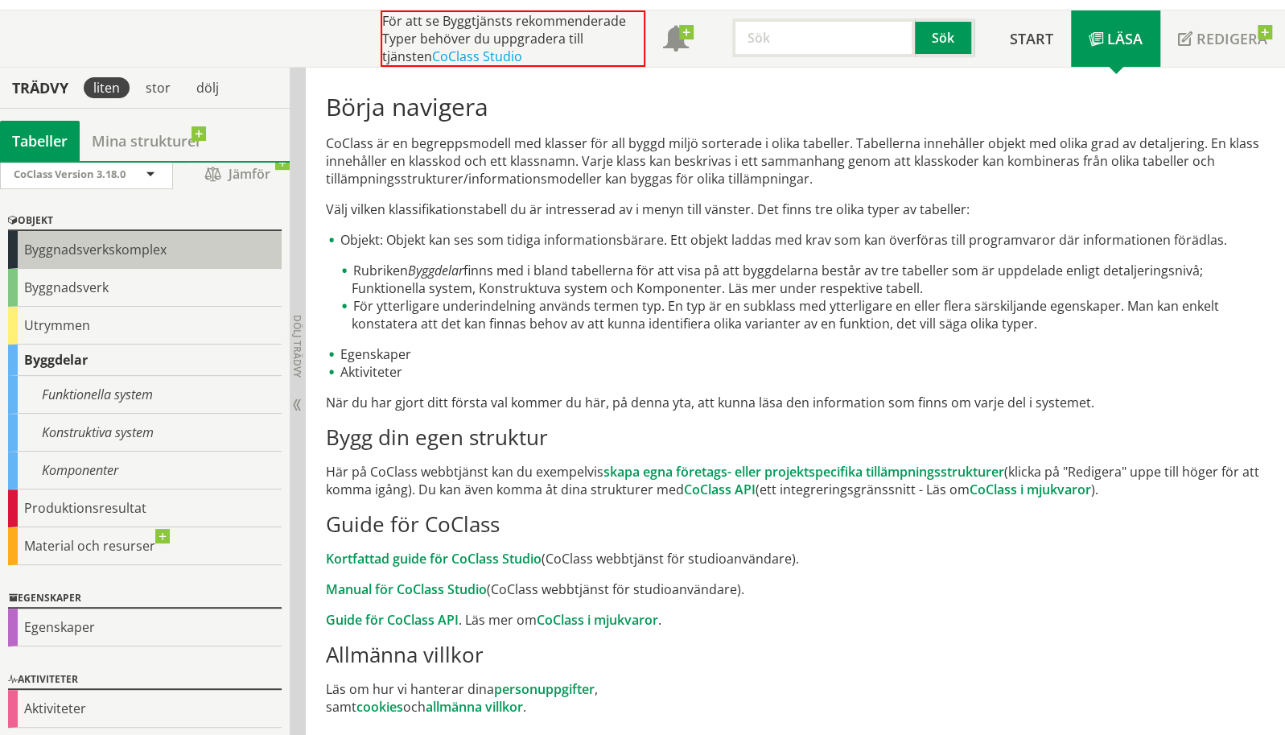
click at [128, 253] on div "Byggnadsverkskomplex" at bounding box center [145, 250] width 274 height 38
